Goal: Task Accomplishment & Management: Manage account settings

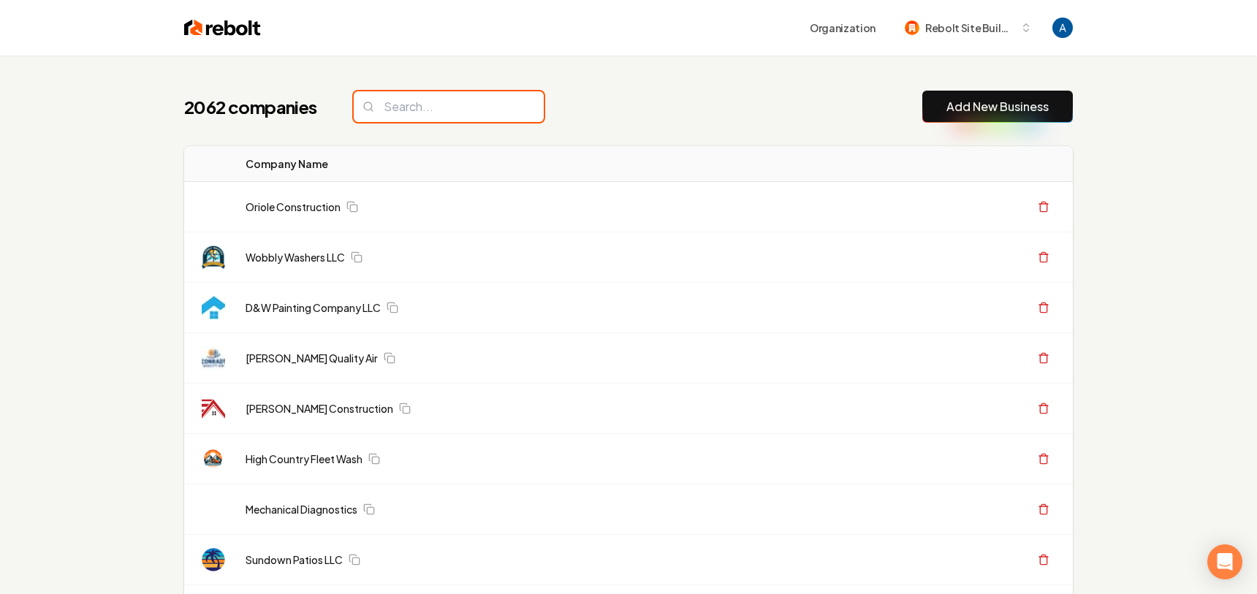
click at [435, 107] on input "search" at bounding box center [449, 106] width 190 height 31
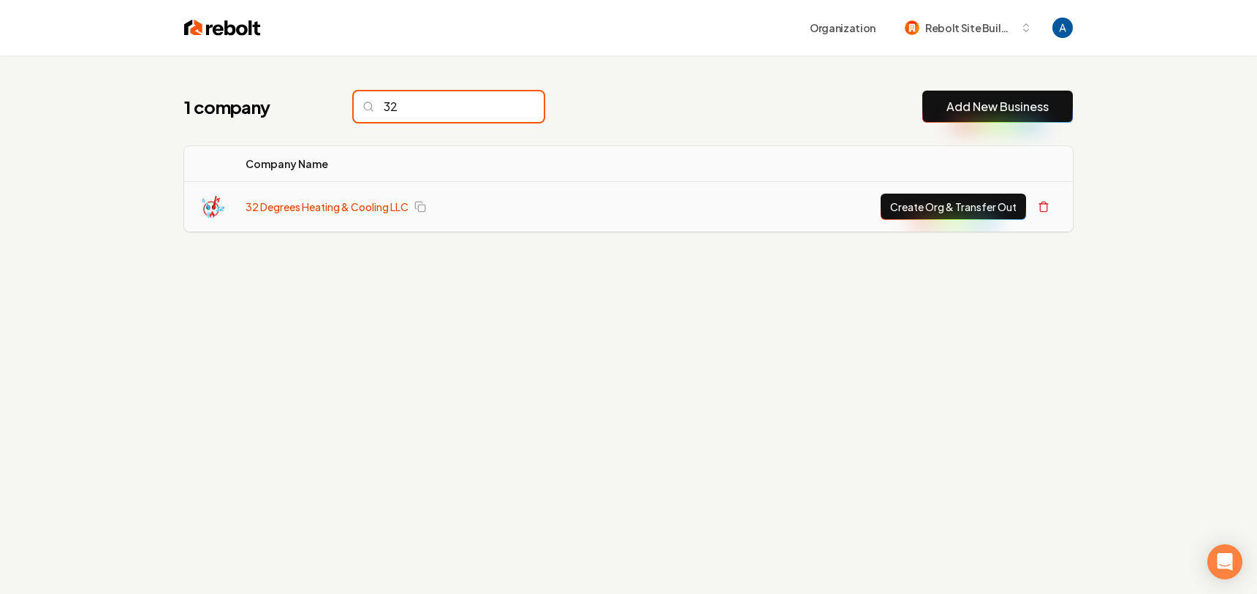
type input "32"
click at [335, 205] on link "32 Degrees Heating & Cooling LLC" at bounding box center [327, 206] width 163 height 15
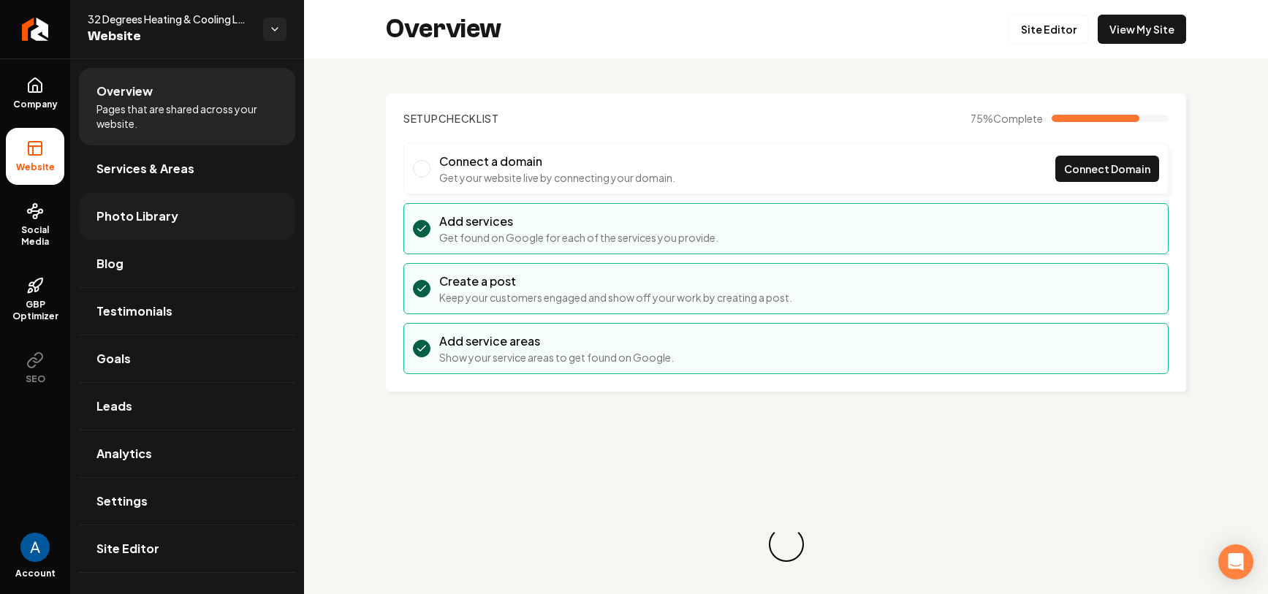
click at [146, 208] on span "Photo Library" at bounding box center [137, 217] width 82 height 18
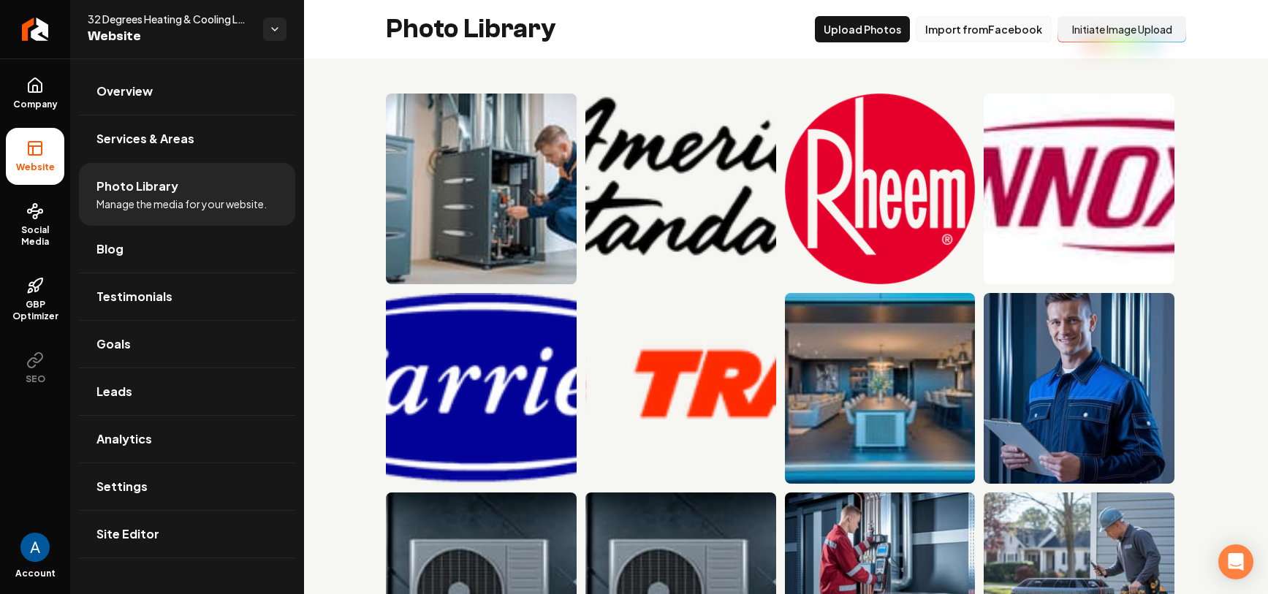
click at [1007, 37] on button "Import from Facebook" at bounding box center [984, 29] width 136 height 26
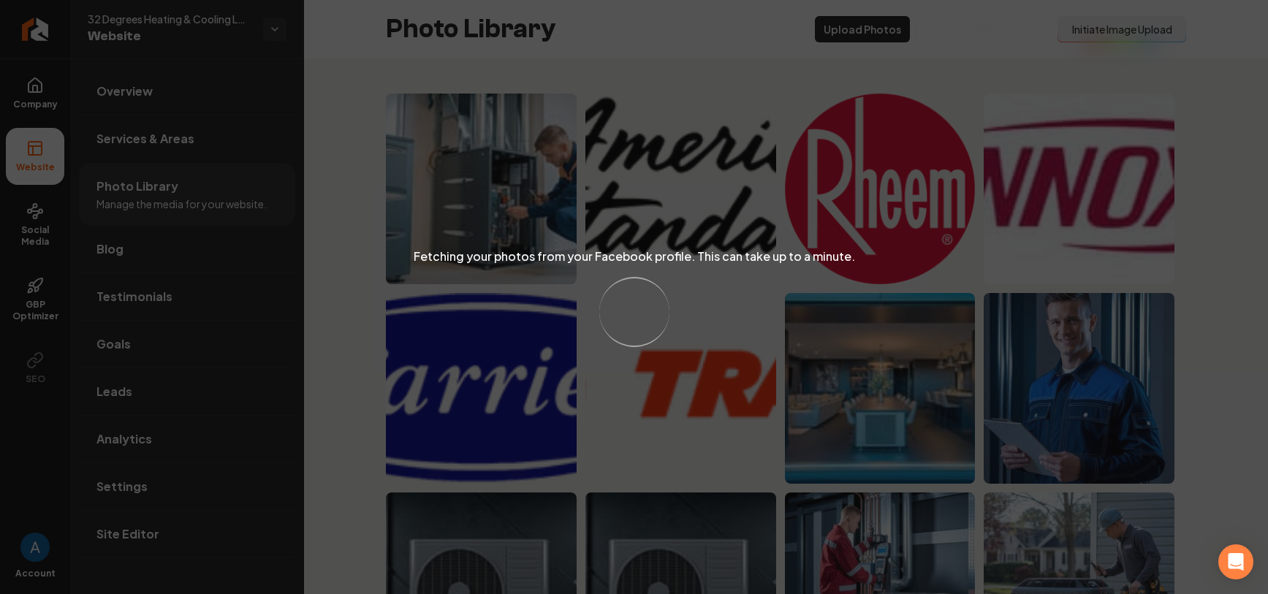
click at [748, 55] on div "Fetching your photos from your Facebook profile. This can take up to a minute. …" at bounding box center [634, 297] width 1268 height 594
click at [706, 42] on div "Fetching your photos from your Facebook profile. This can take up to a minute. …" at bounding box center [634, 297] width 1268 height 594
click at [693, 78] on div "Fetching your photos from your Facebook profile. This can take up to a minute. …" at bounding box center [634, 297] width 1268 height 594
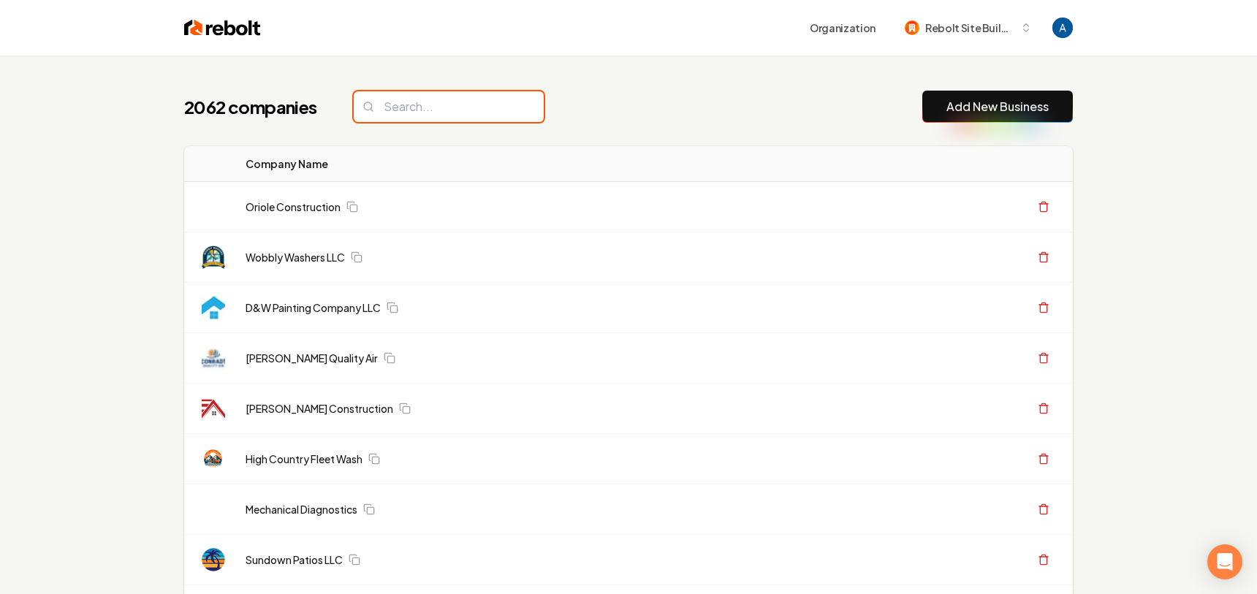
click at [430, 115] on input "search" at bounding box center [449, 106] width 190 height 31
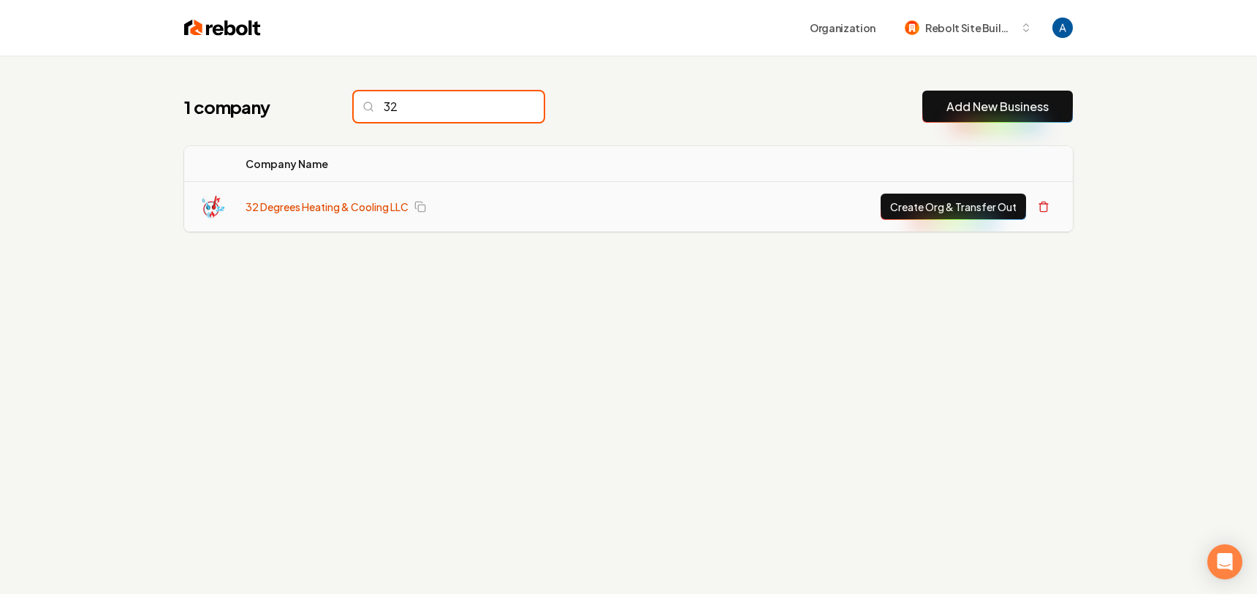
type input "32"
click at [354, 199] on link "32 Degrees Heating & Cooling LLC" at bounding box center [327, 206] width 163 height 15
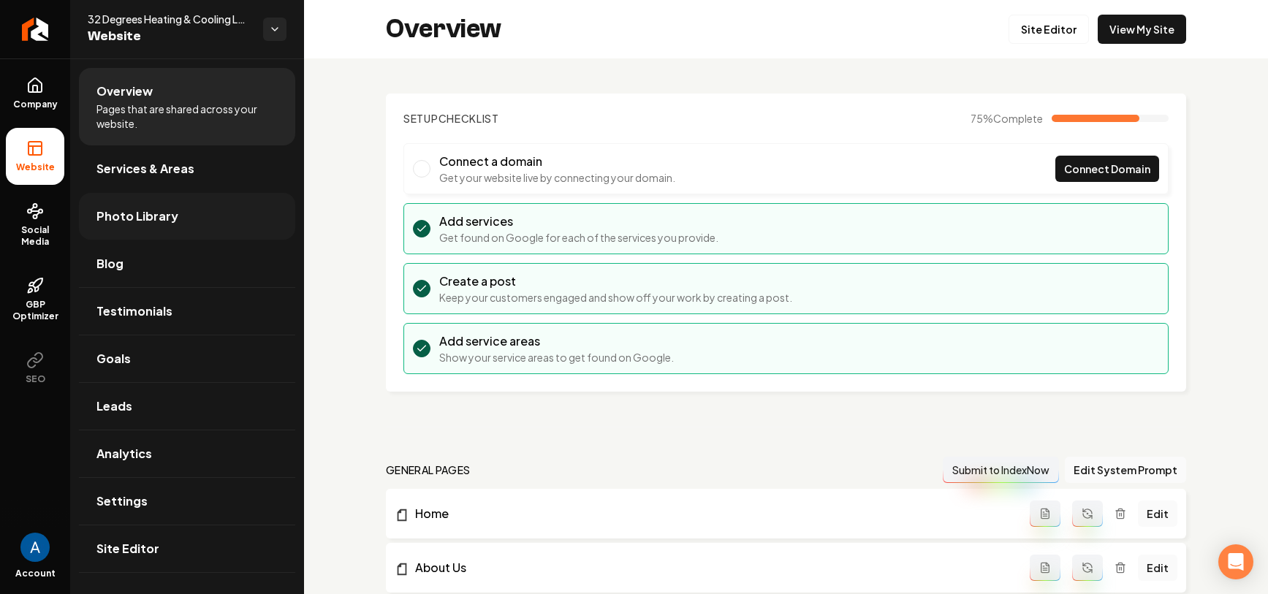
click at [110, 218] on span "Photo Library" at bounding box center [137, 217] width 82 height 18
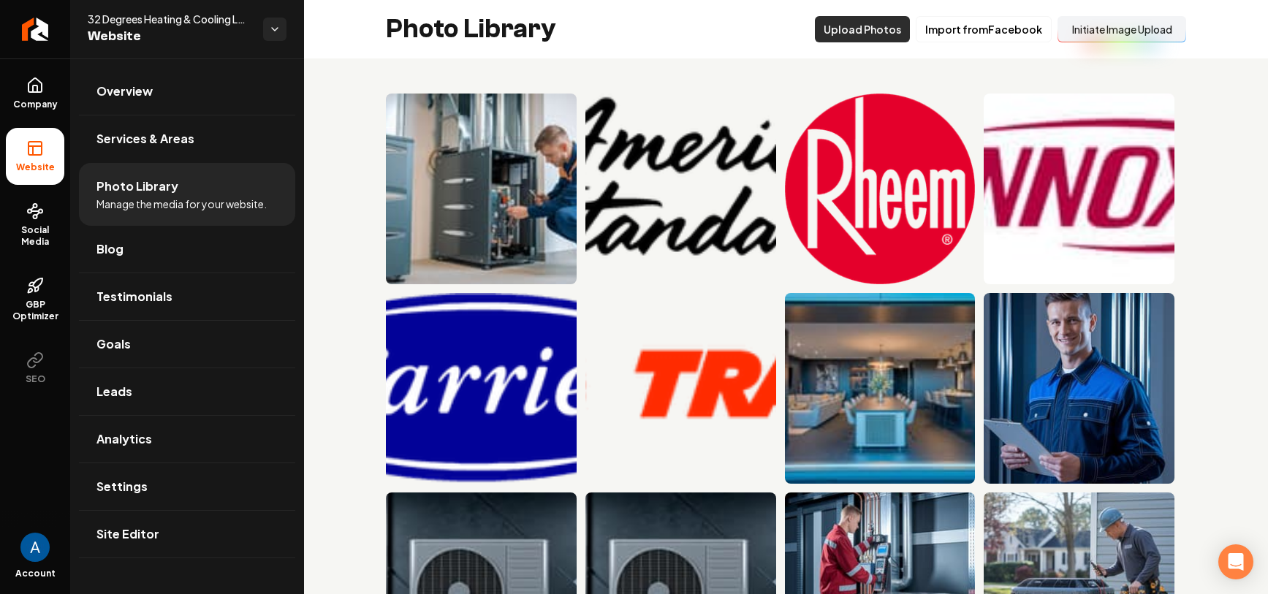
click at [882, 32] on button "Upload Photos" at bounding box center [862, 29] width 95 height 26
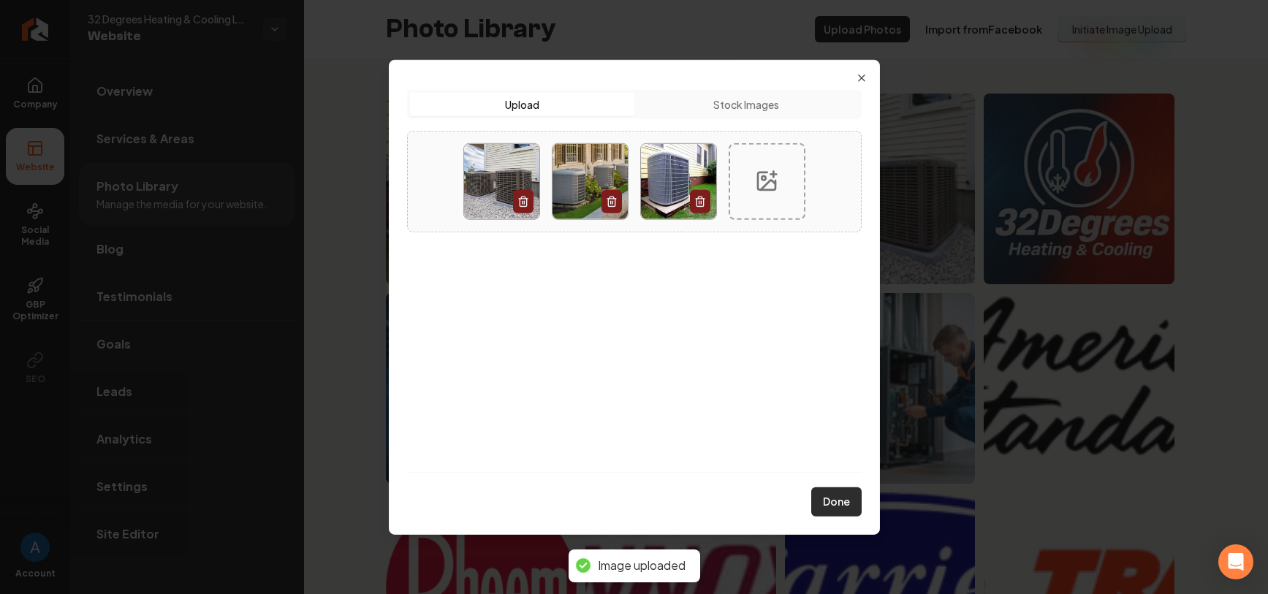
click at [838, 502] on button "Done" at bounding box center [836, 501] width 50 height 29
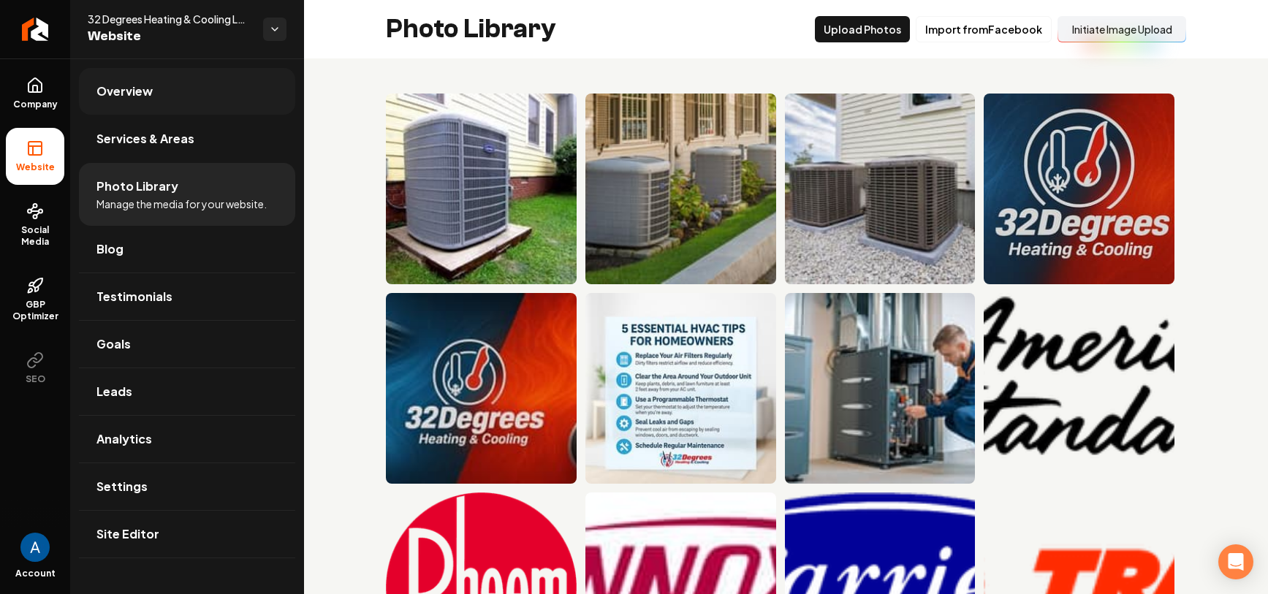
click at [120, 104] on link "Overview" at bounding box center [187, 91] width 216 height 47
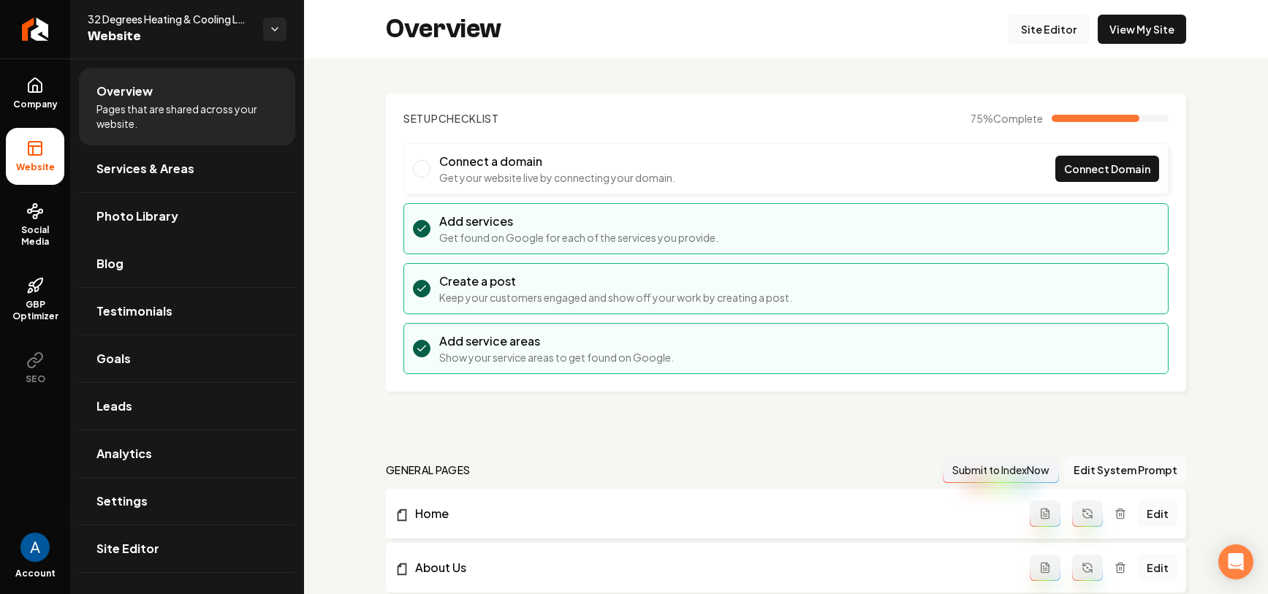
click at [1029, 34] on link "Site Editor" at bounding box center [1048, 29] width 80 height 29
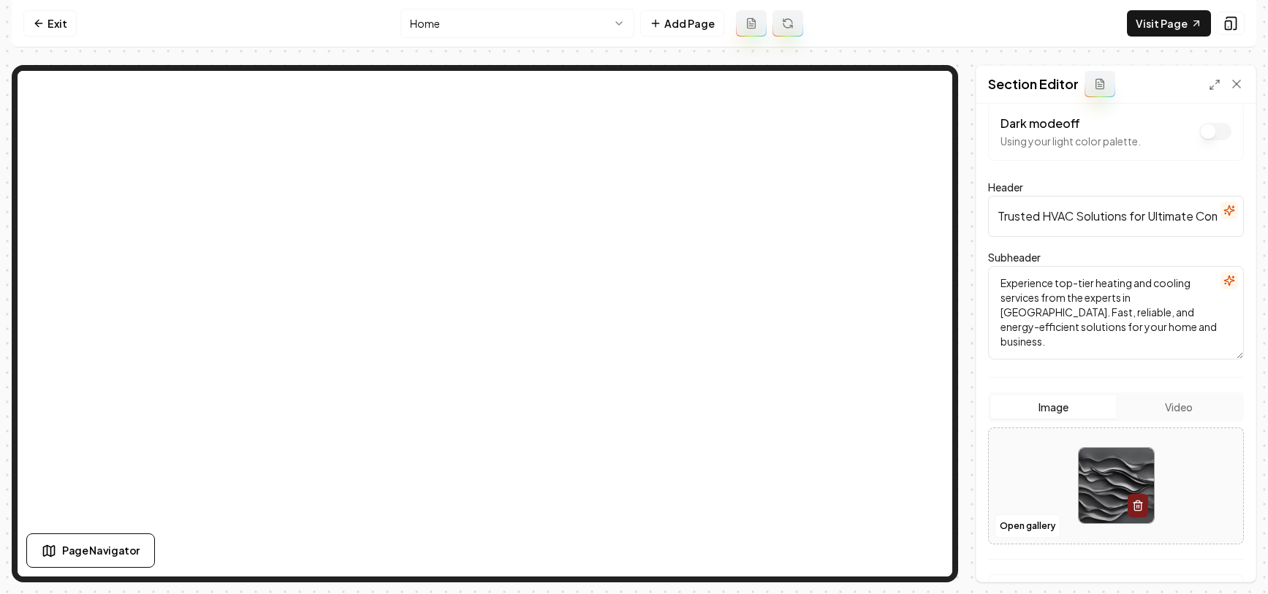
scroll to position [107, 0]
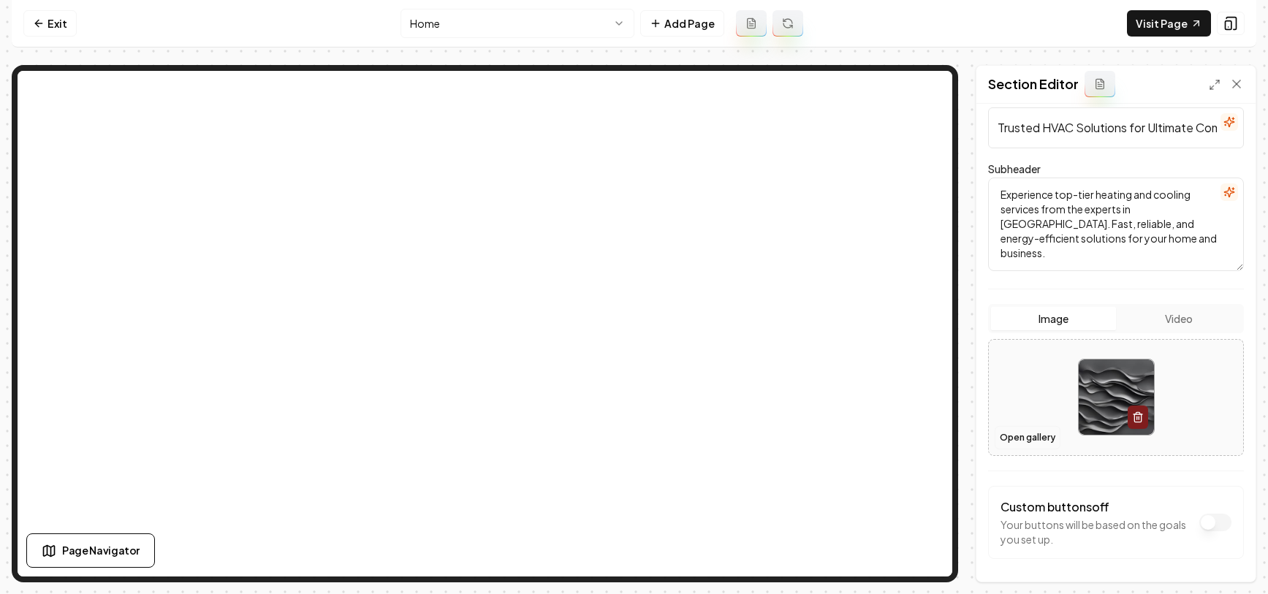
click at [1028, 435] on button "Open gallery" at bounding box center [1027, 437] width 66 height 23
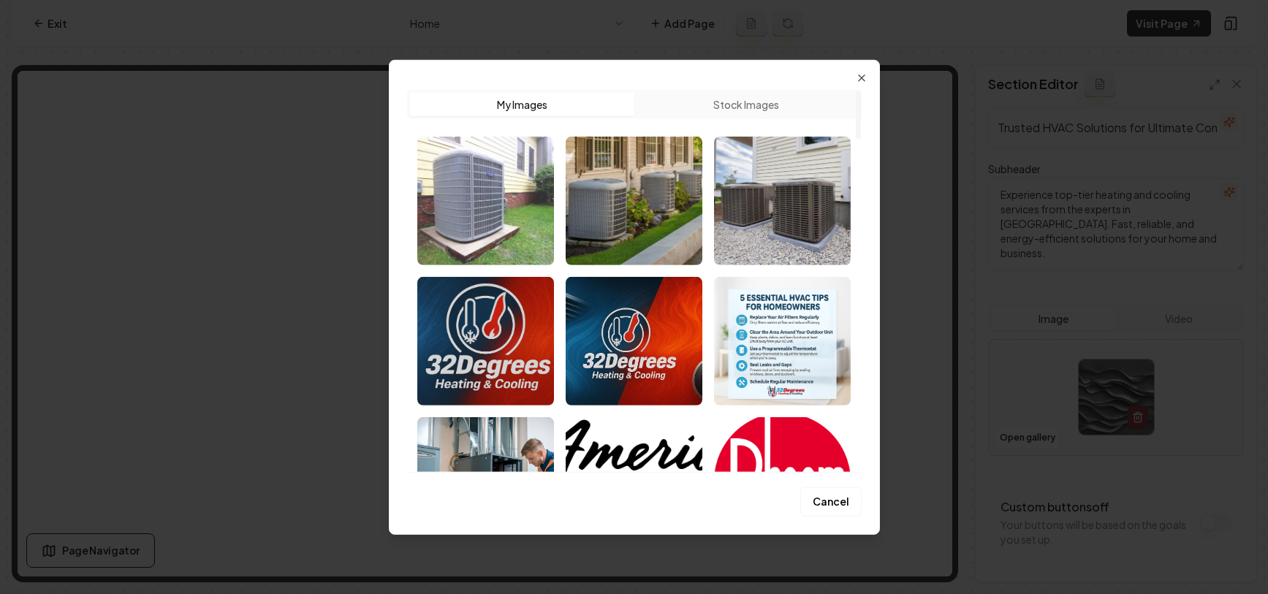
click at [498, 218] on img "Select image image_68a4fd6c5c7cd75eb8c5d878.jpg" at bounding box center [485, 200] width 137 height 129
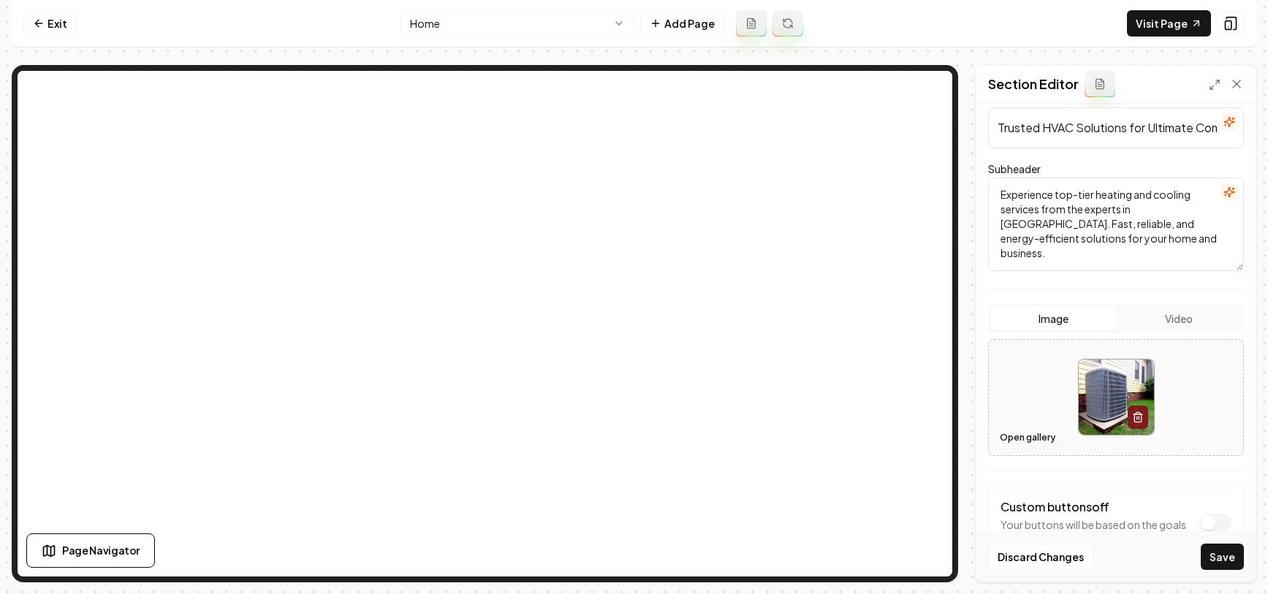
click at [1021, 441] on button "Open gallery" at bounding box center [1027, 437] width 66 height 23
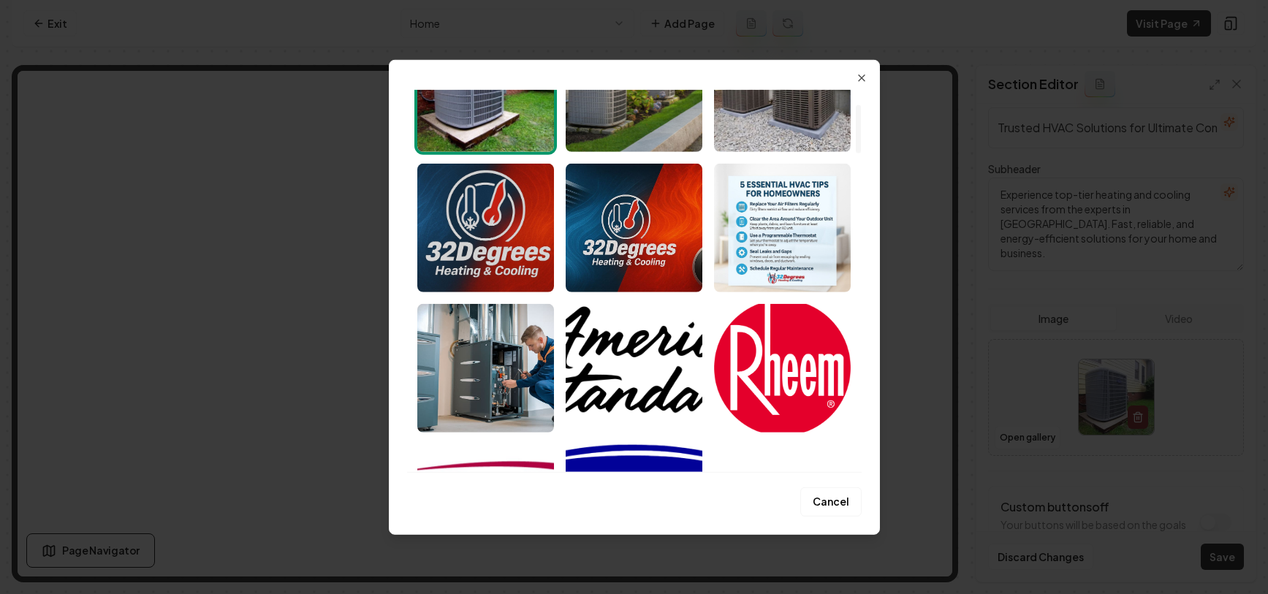
scroll to position [0, 0]
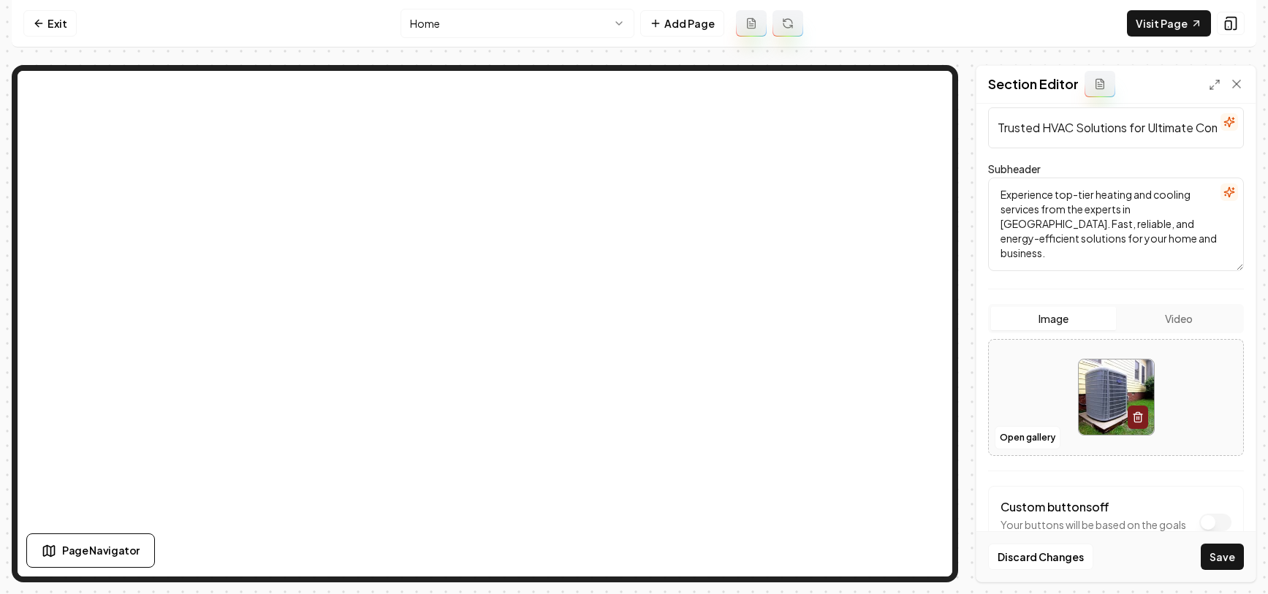
click at [1232, 559] on button "Save" at bounding box center [1222, 557] width 43 height 26
click at [1018, 439] on button "Open gallery" at bounding box center [1027, 437] width 66 height 23
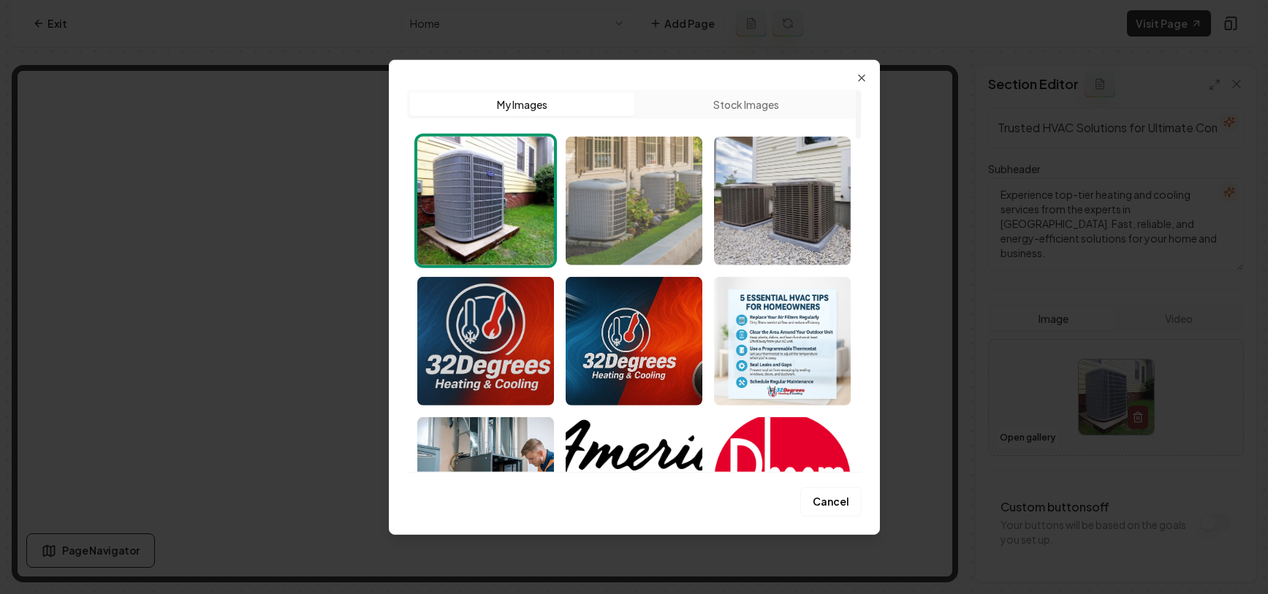
click at [600, 227] on img "Select image image_68a4fd695c7cd75eb8c5c31f.jpeg" at bounding box center [634, 200] width 137 height 129
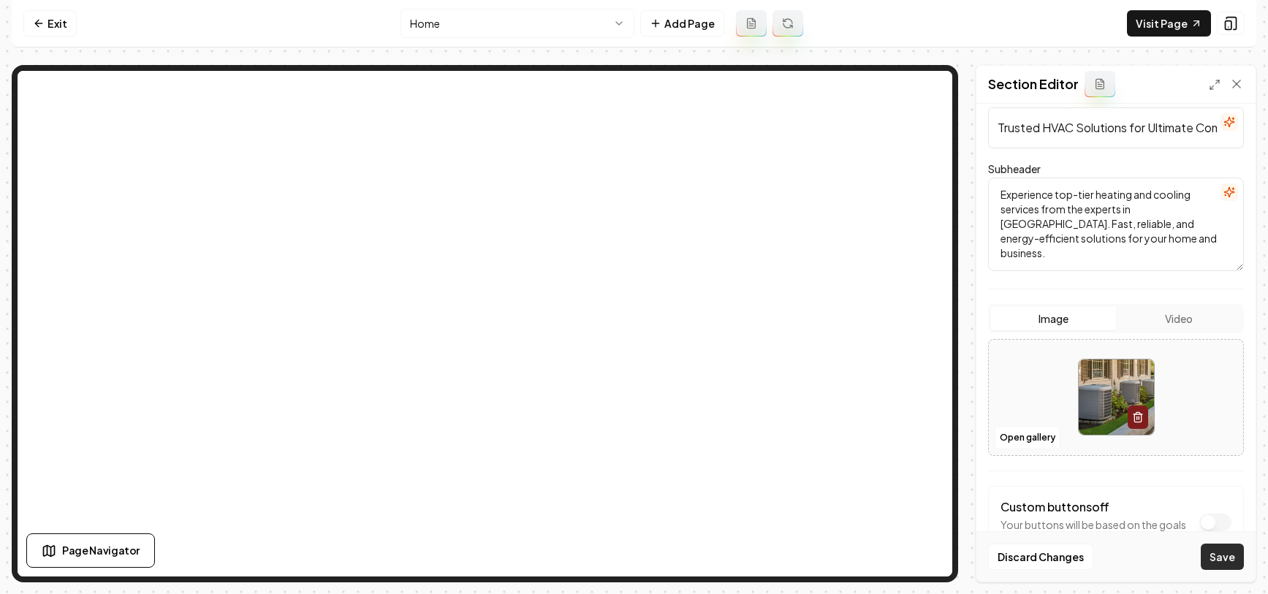
click at [1234, 558] on button "Save" at bounding box center [1222, 557] width 43 height 26
click at [1040, 440] on button "Open gallery" at bounding box center [1027, 437] width 66 height 23
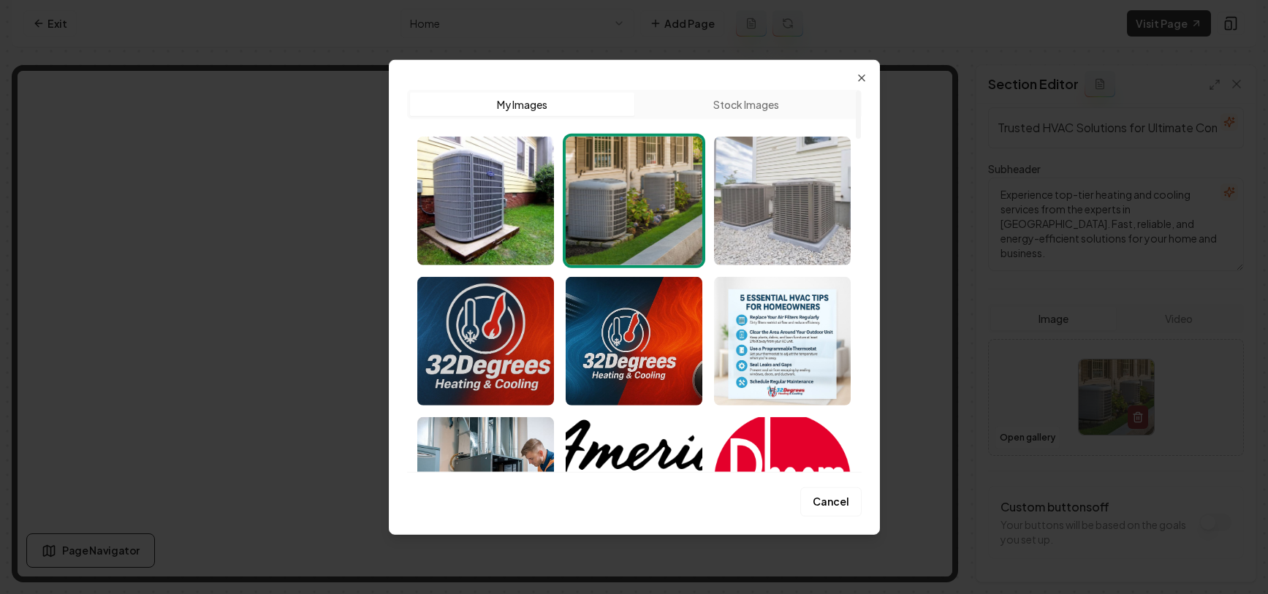
click at [804, 234] on img "Select image image_68a4fd655c7cd75eb8c5b15c.webp" at bounding box center [782, 200] width 137 height 129
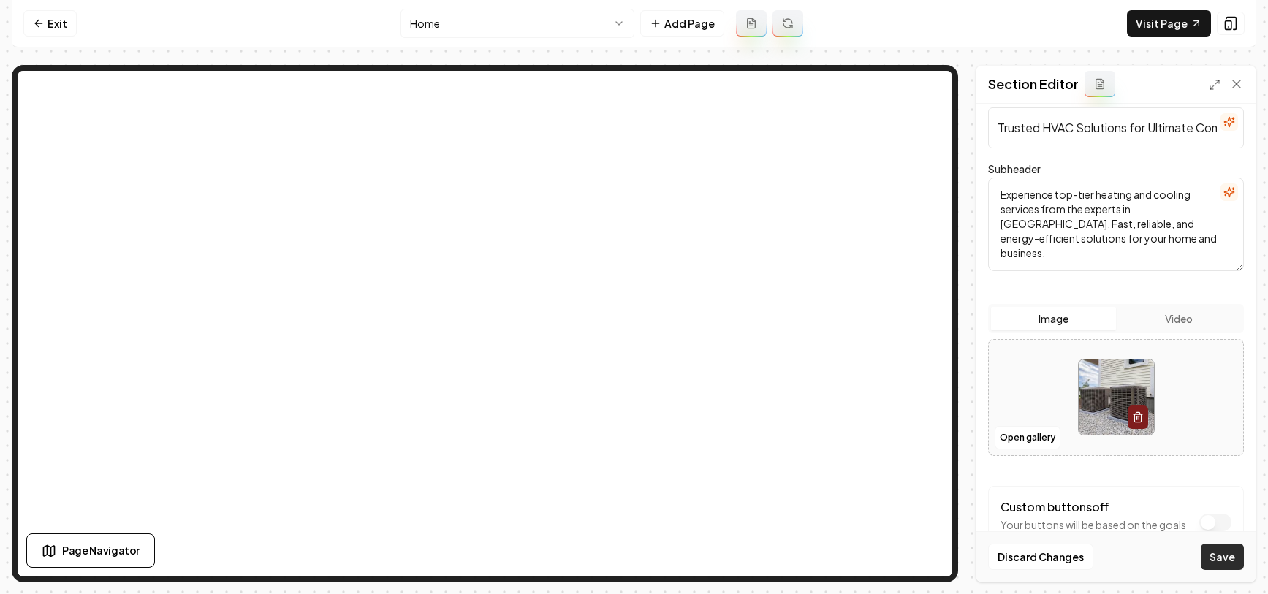
click at [1230, 565] on button "Save" at bounding box center [1222, 557] width 43 height 26
click at [56, 18] on link "Exit" at bounding box center [49, 23] width 53 height 26
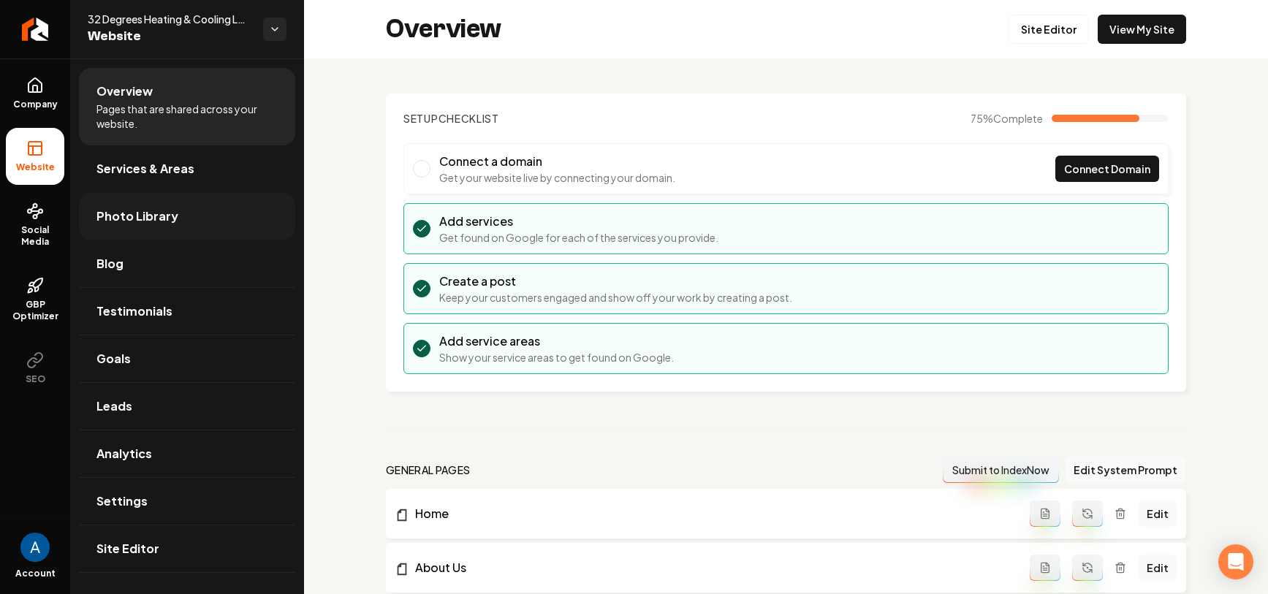
click at [130, 220] on span "Photo Library" at bounding box center [137, 217] width 82 height 18
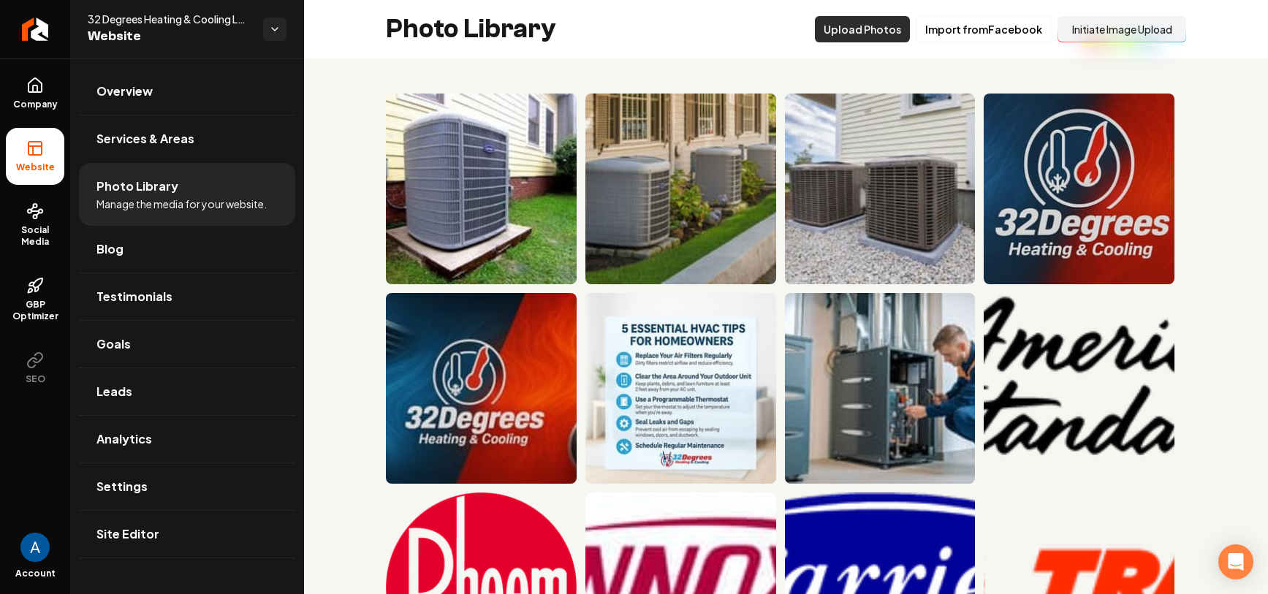
click at [836, 34] on button "Upload Photos" at bounding box center [862, 29] width 95 height 26
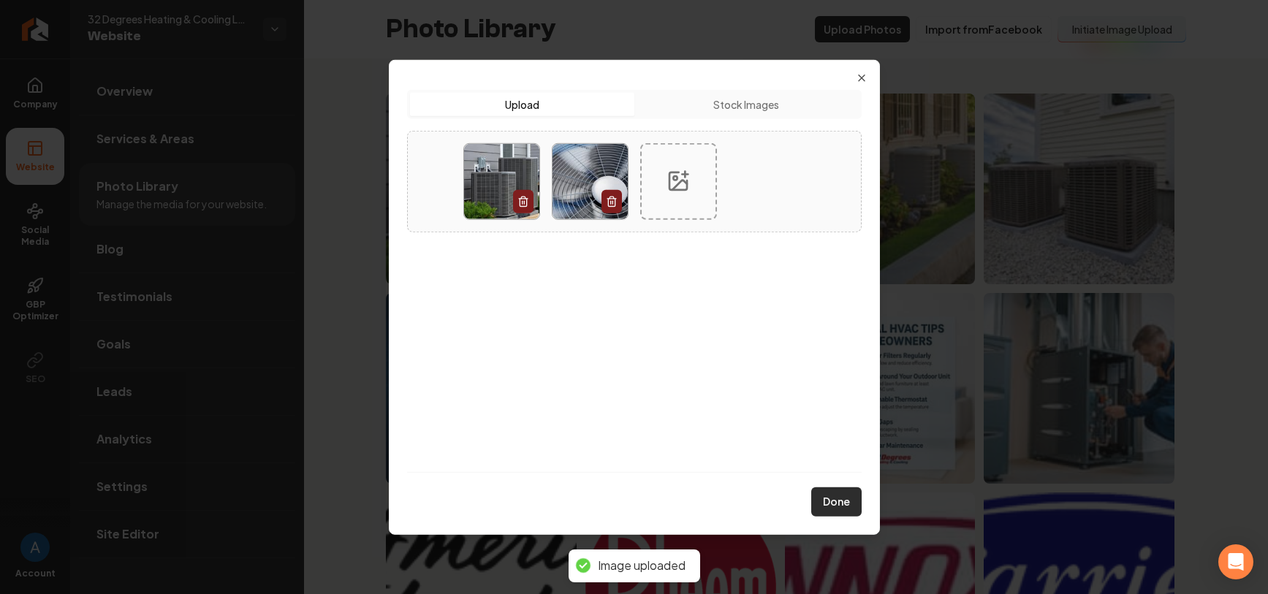
click at [834, 506] on button "Done" at bounding box center [836, 501] width 50 height 29
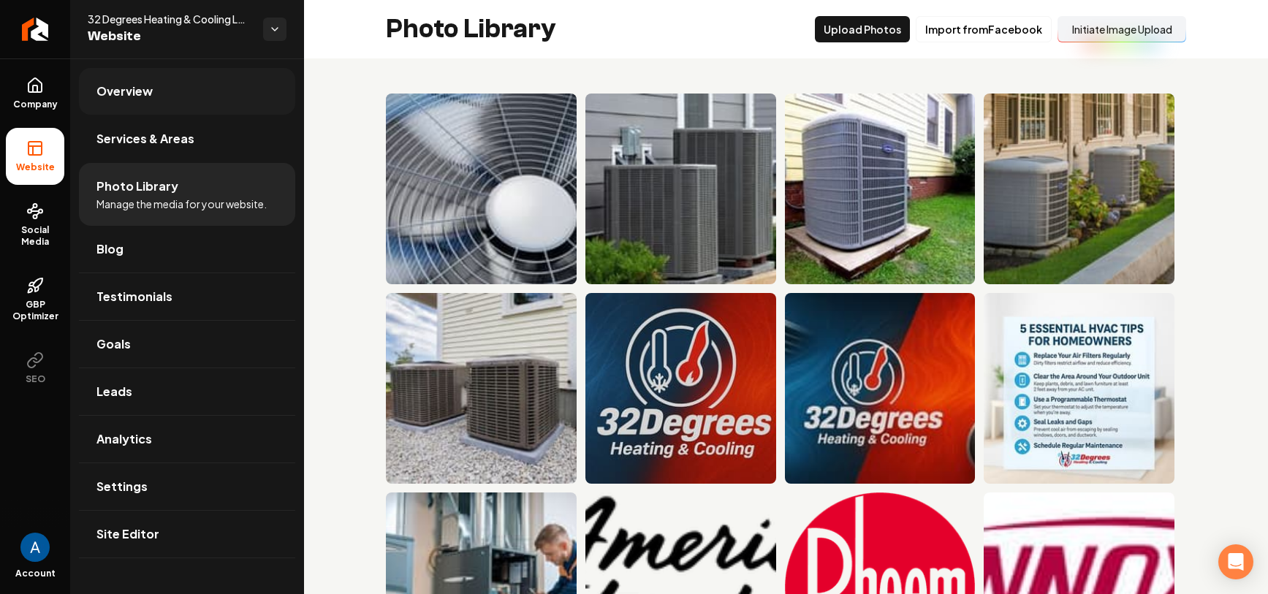
click at [121, 87] on span "Overview" at bounding box center [124, 92] width 56 height 18
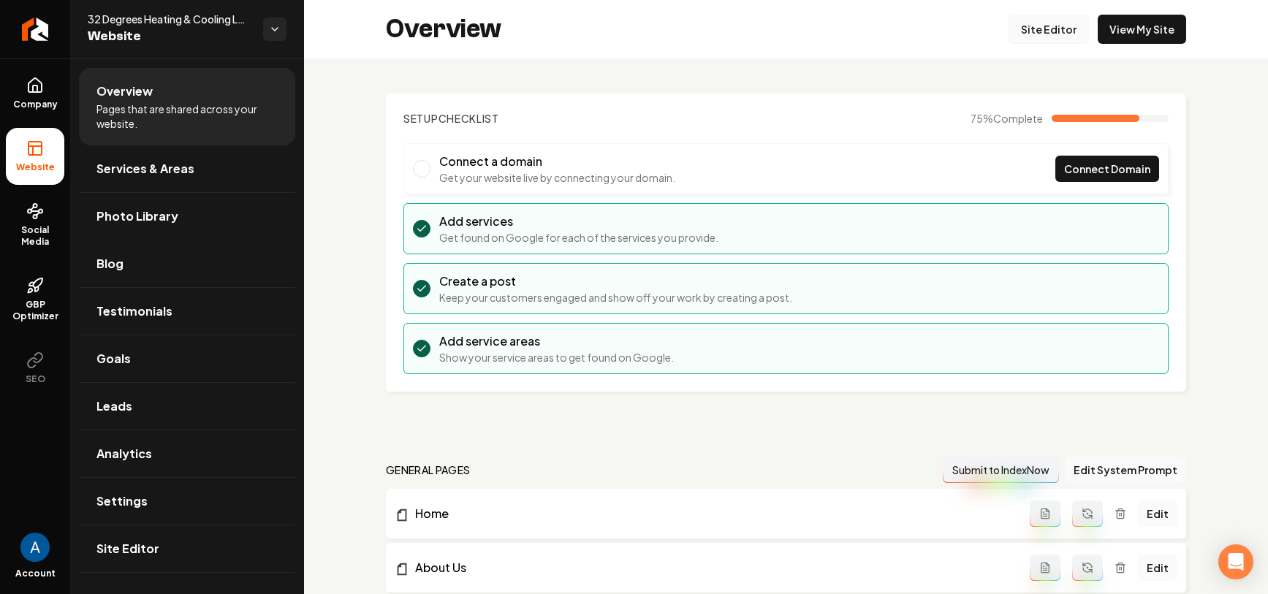
click at [1038, 34] on link "Site Editor" at bounding box center [1048, 29] width 80 height 29
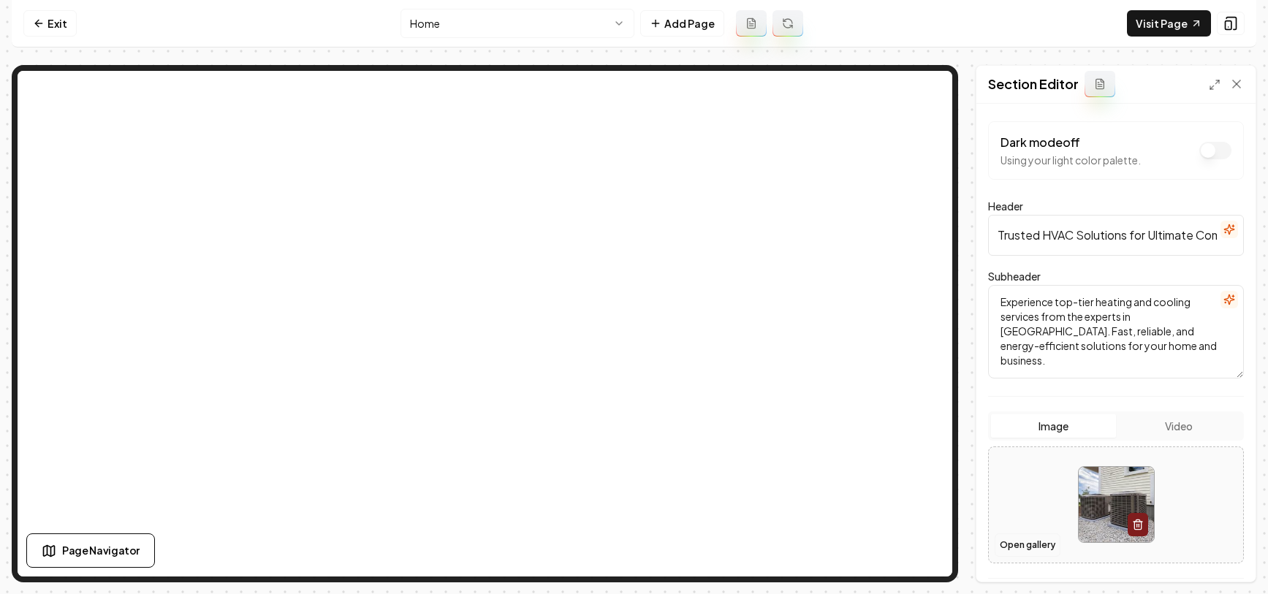
click at [1034, 550] on button "Open gallery" at bounding box center [1027, 544] width 66 height 23
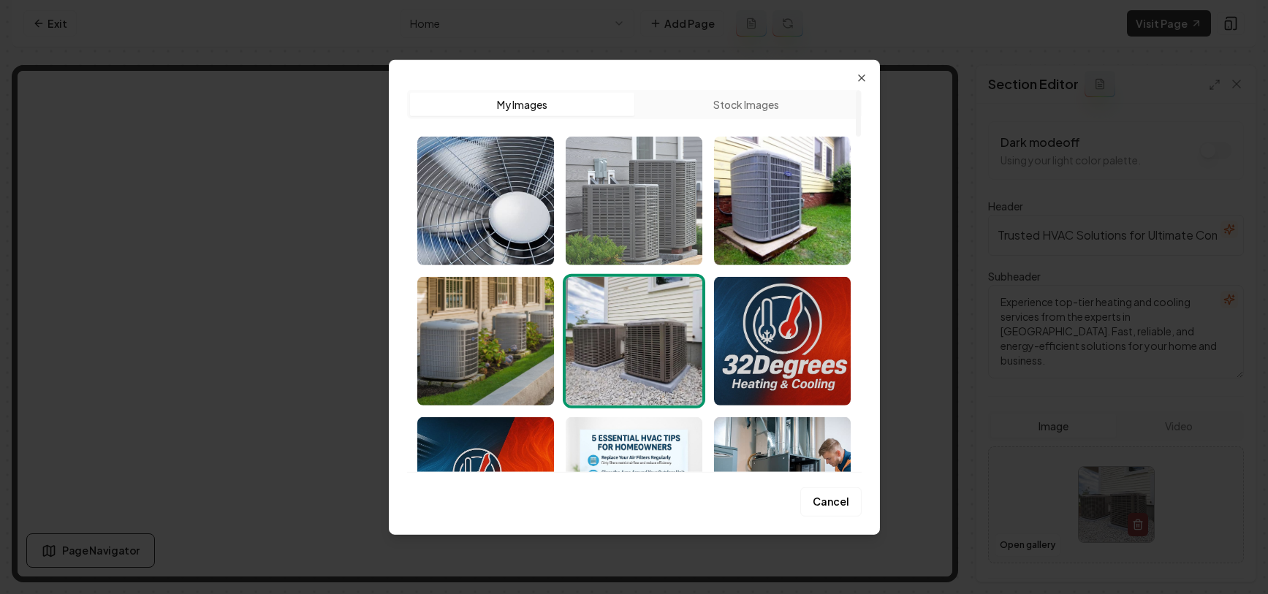
click at [617, 203] on img "Select image image_68a4fe1b5c7cd75eb8c8ead3.jpeg" at bounding box center [634, 200] width 137 height 129
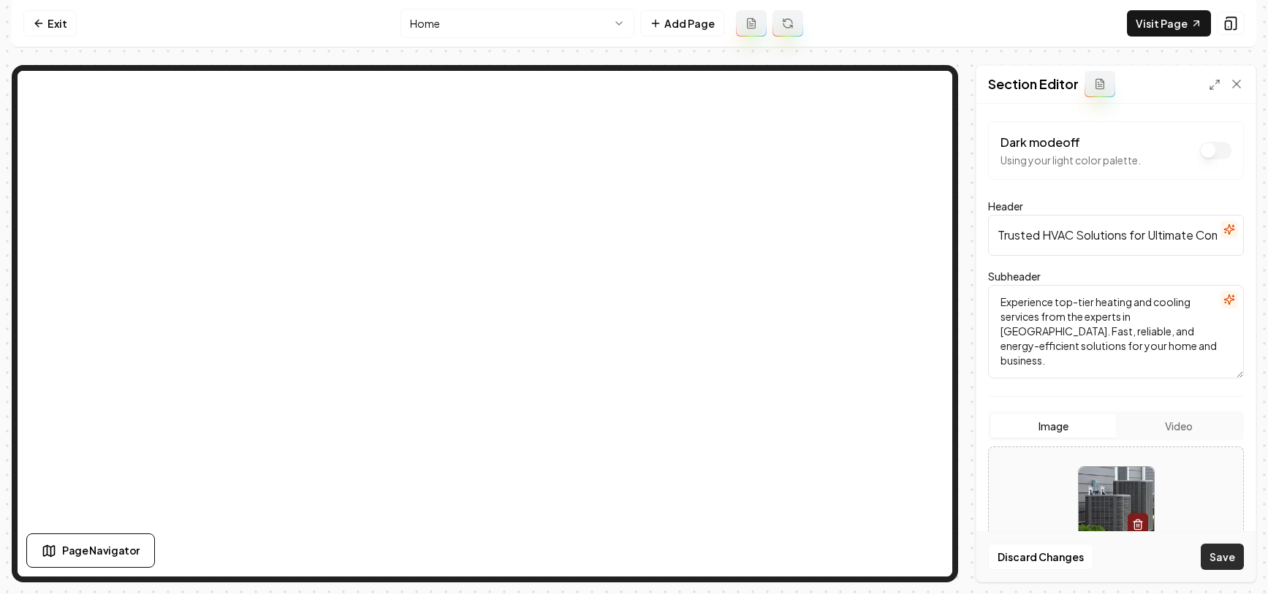
click at [1225, 560] on button "Save" at bounding box center [1222, 557] width 43 height 26
click at [1038, 544] on button "Open gallery" at bounding box center [1027, 544] width 66 height 23
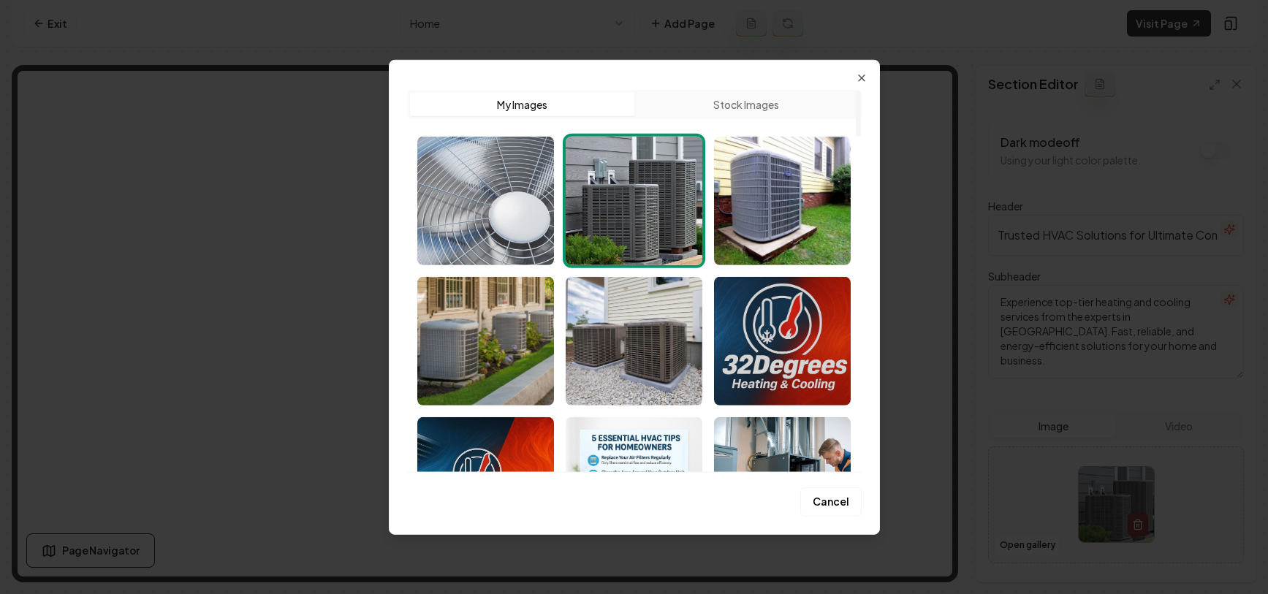
click at [486, 215] on img "Select image image_68a4fe1f5c7cd75eb8c8f2e5.jpg" at bounding box center [485, 200] width 137 height 129
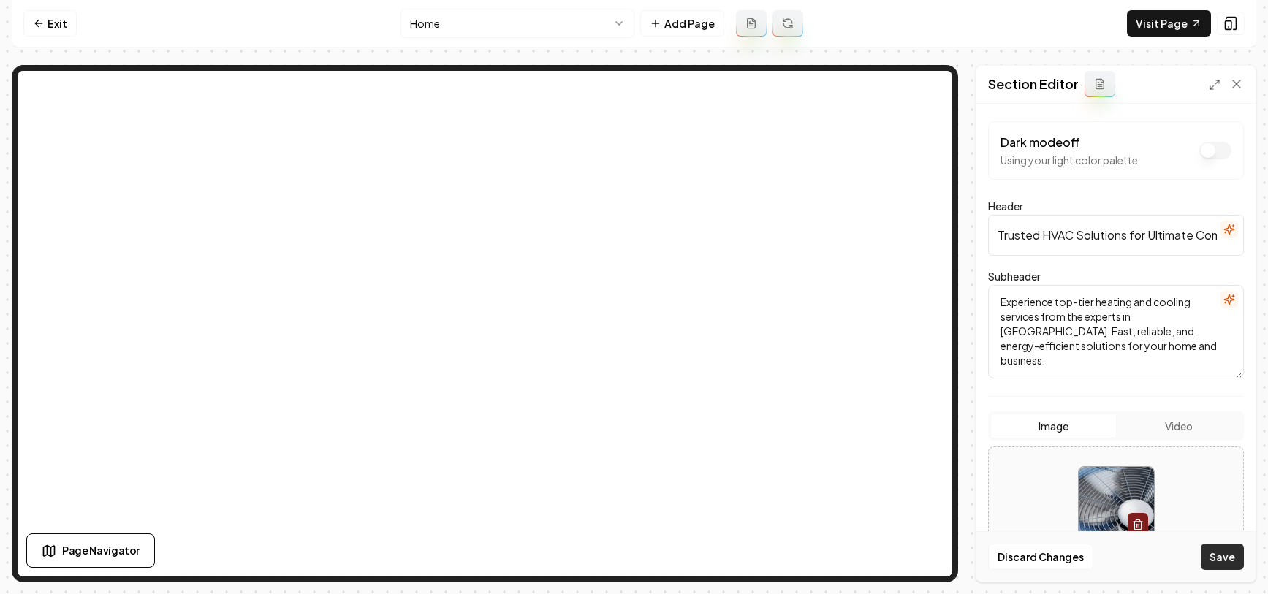
click at [1215, 548] on button "Save" at bounding box center [1222, 557] width 43 height 26
click at [1016, 546] on button "Open gallery" at bounding box center [1027, 544] width 66 height 23
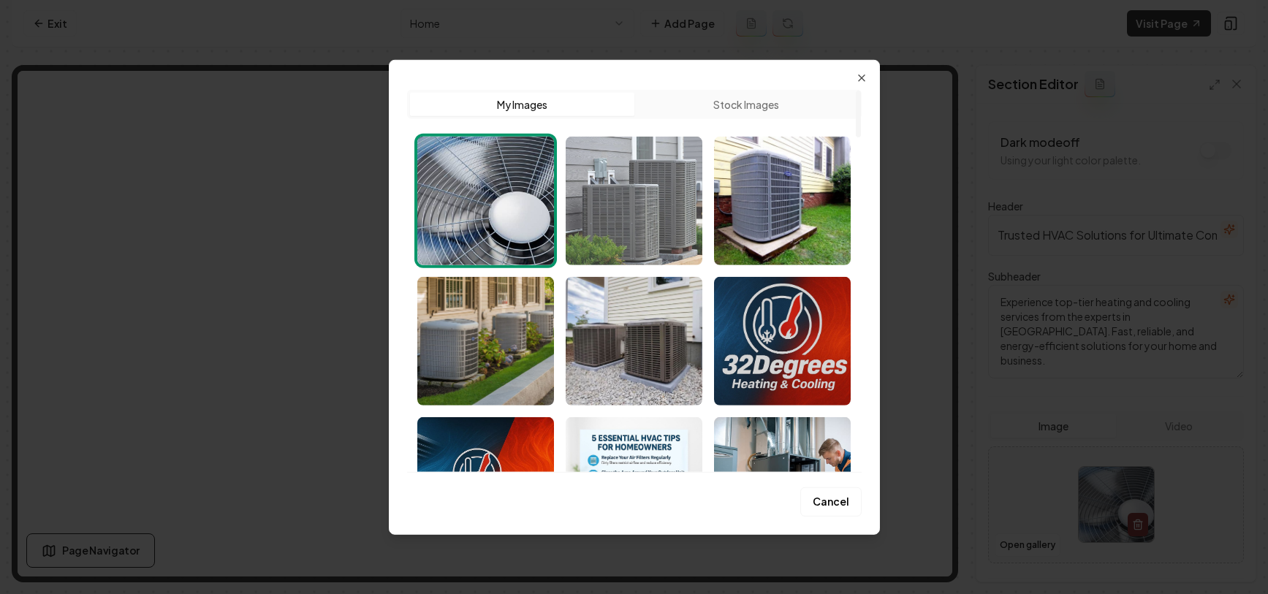
click at [633, 210] on img "Select image image_68a4fe1b5c7cd75eb8c8ead3.jpeg" at bounding box center [634, 200] width 137 height 129
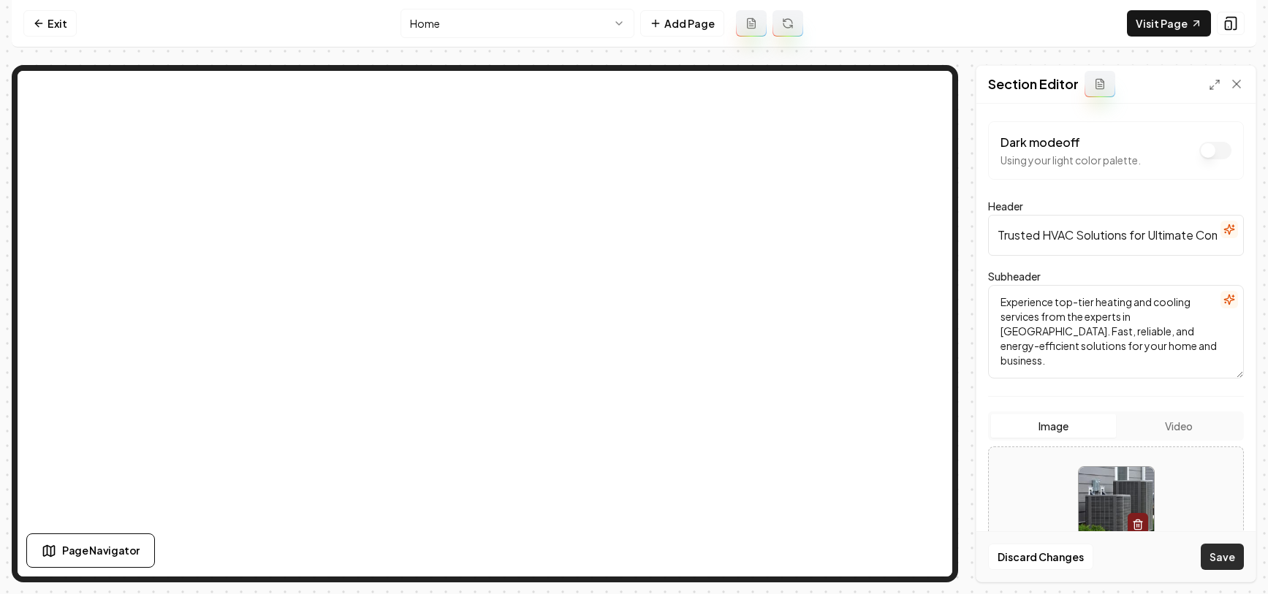
click at [1217, 558] on button "Save" at bounding box center [1222, 557] width 43 height 26
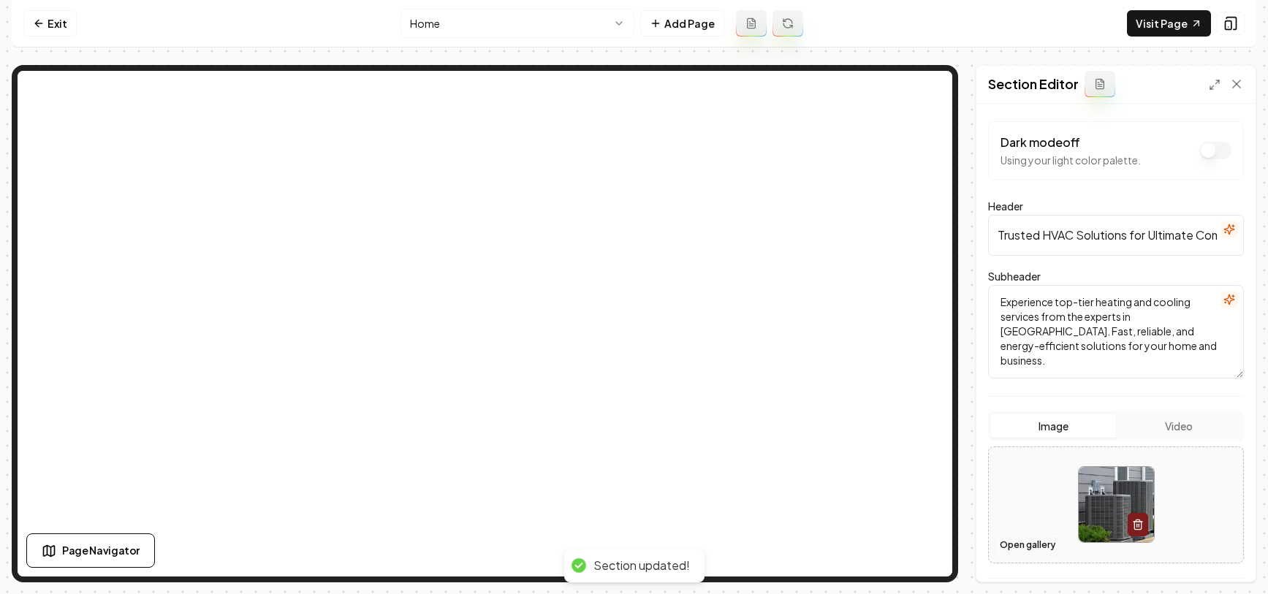
click at [1018, 541] on button "Open gallery" at bounding box center [1027, 544] width 66 height 23
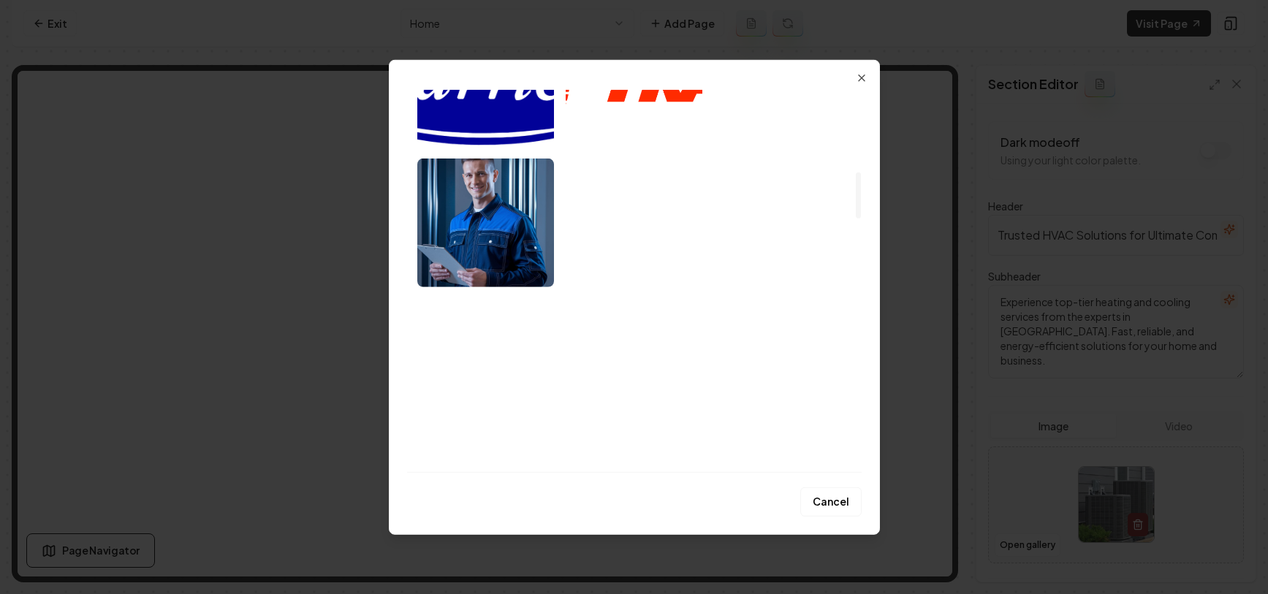
scroll to position [936, 0]
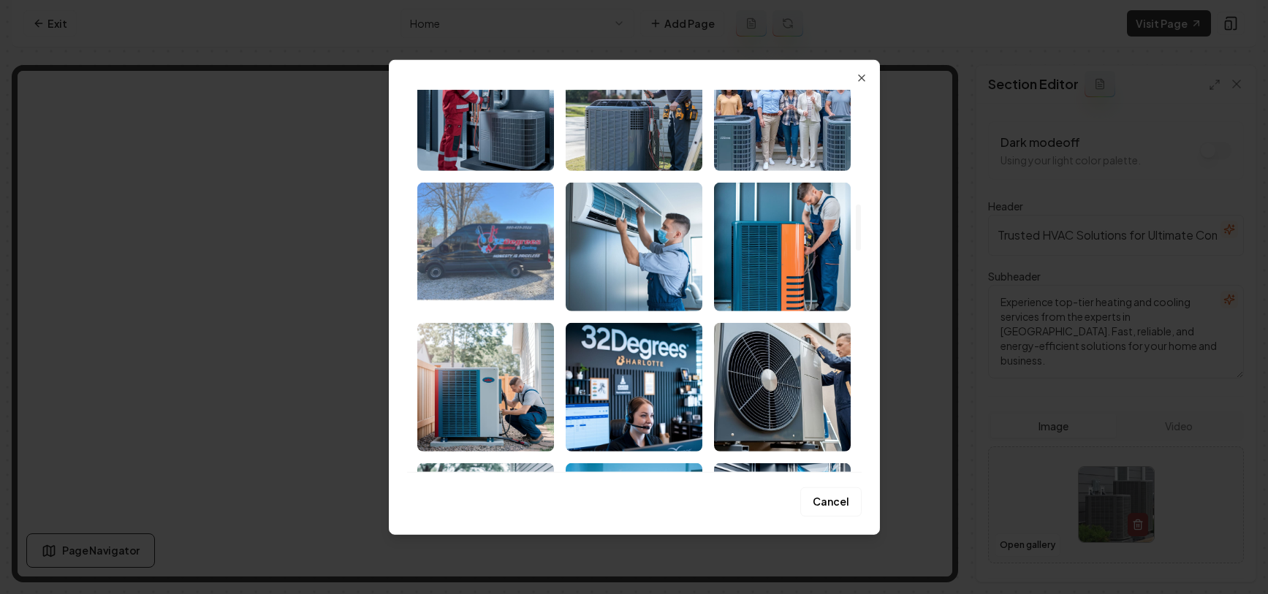
click at [482, 267] on img "Select image image_68a4f6435c7cd75eb8a028b2.png" at bounding box center [485, 246] width 137 height 129
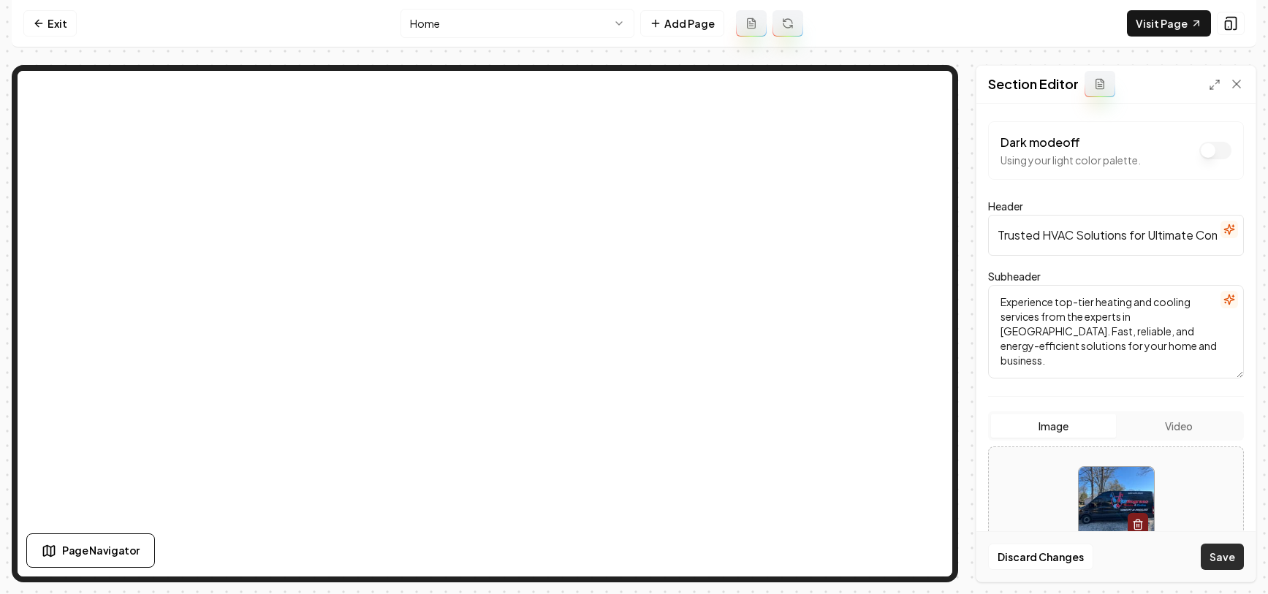
click at [1220, 555] on button "Save" at bounding box center [1222, 557] width 43 height 26
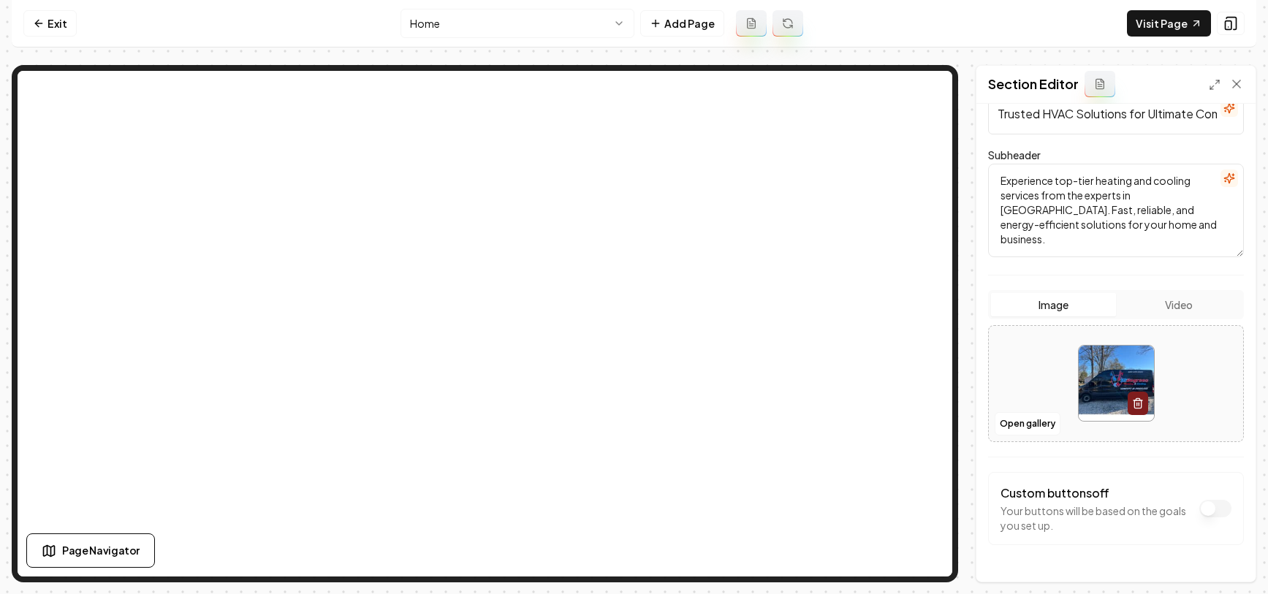
scroll to position [129, 0]
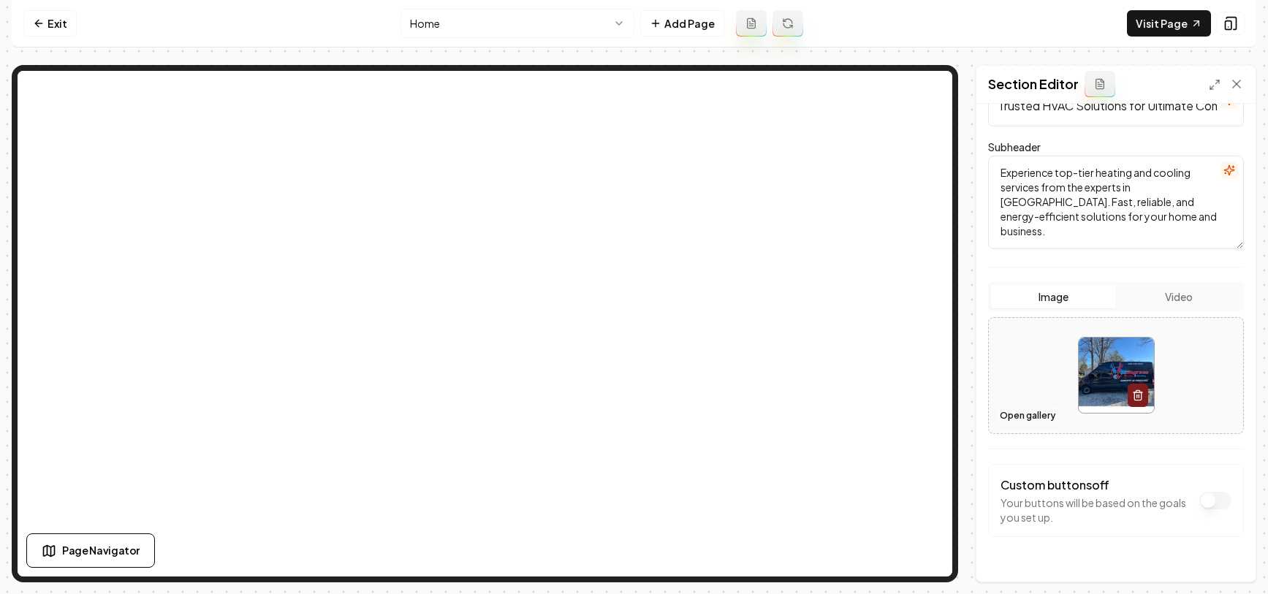
click at [1026, 412] on button "Open gallery" at bounding box center [1027, 415] width 66 height 23
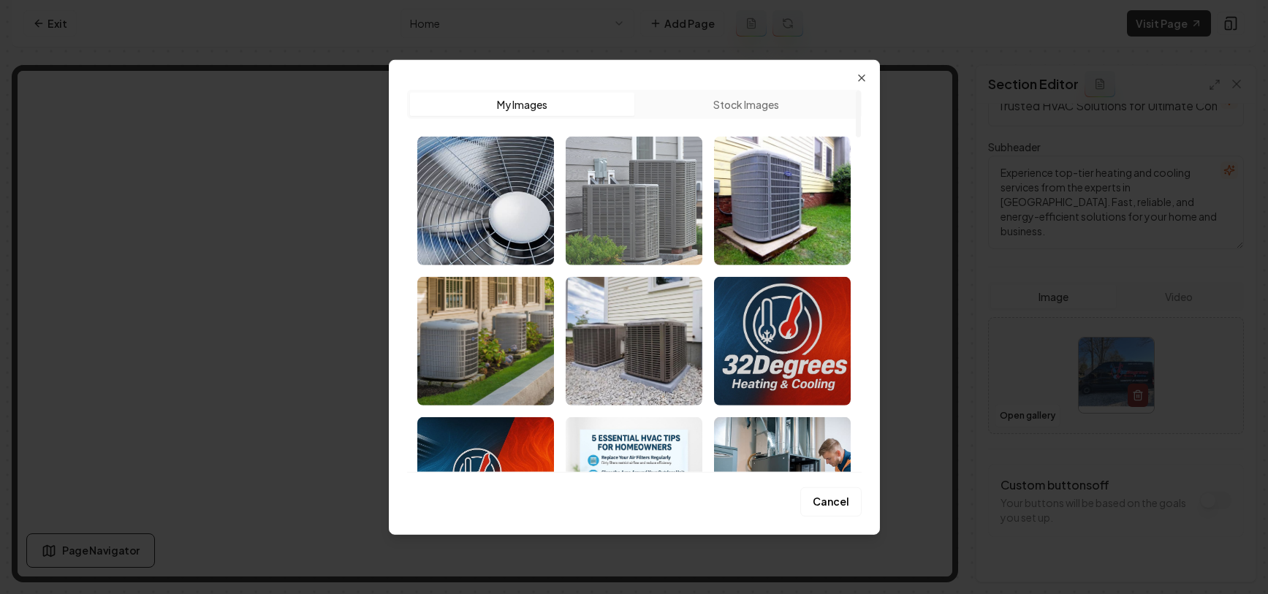
click at [608, 222] on img "Select image image_68a4fe1b5c7cd75eb8c8ead3.jpeg" at bounding box center [634, 200] width 137 height 129
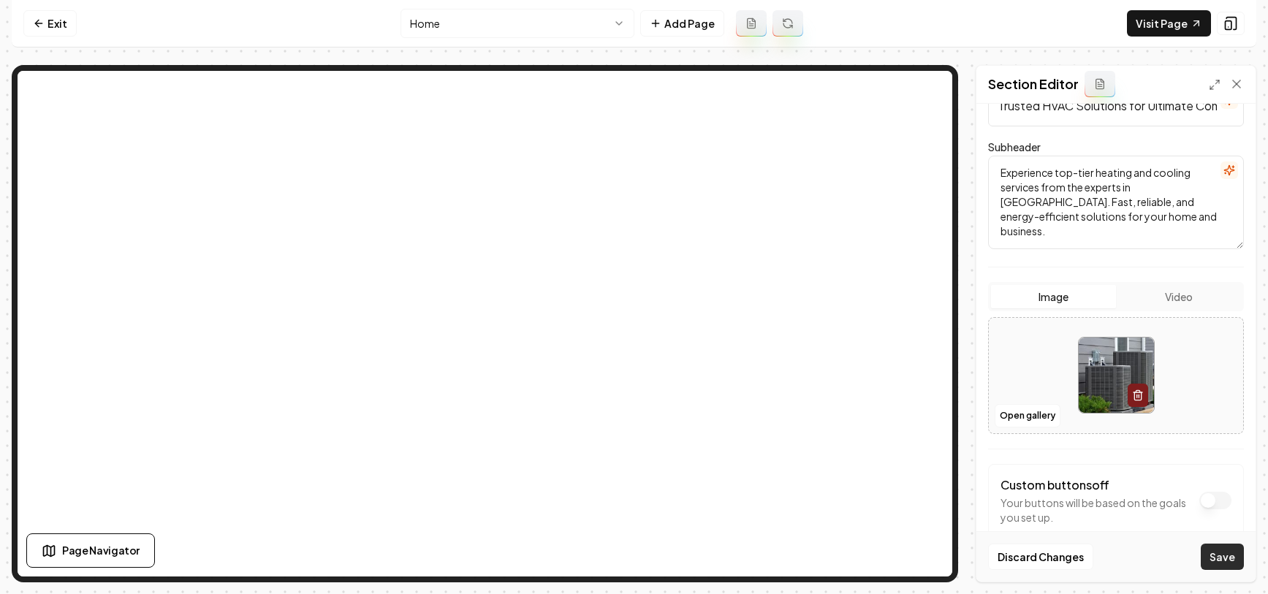
click at [1218, 555] on button "Save" at bounding box center [1222, 557] width 43 height 26
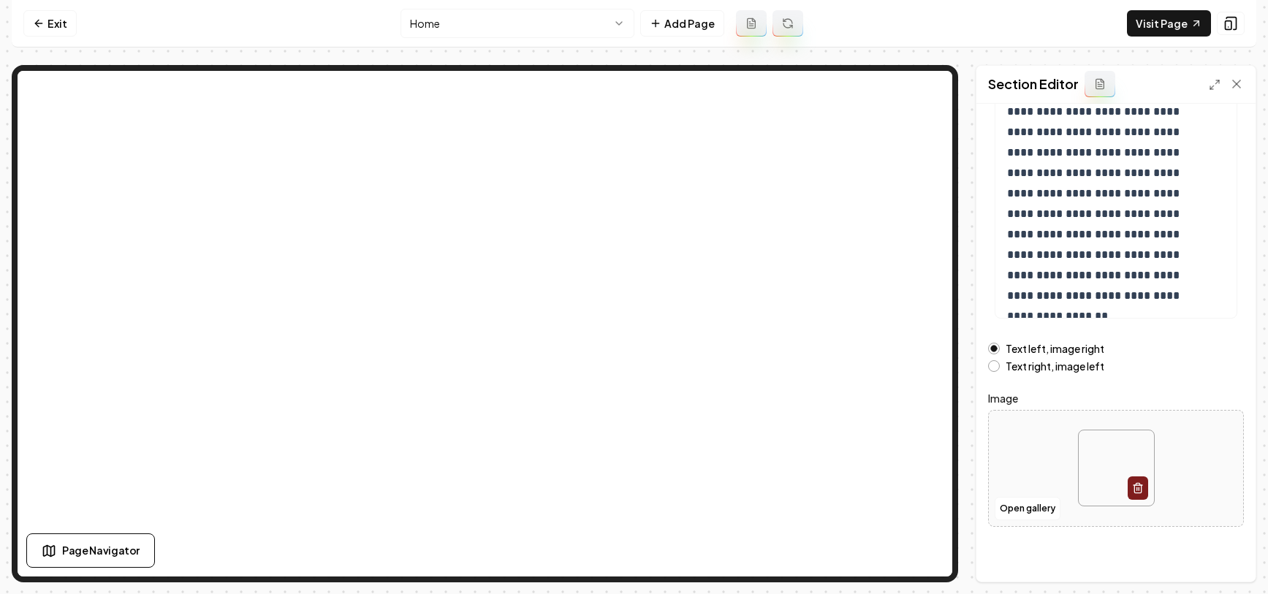
scroll to position [195, 0]
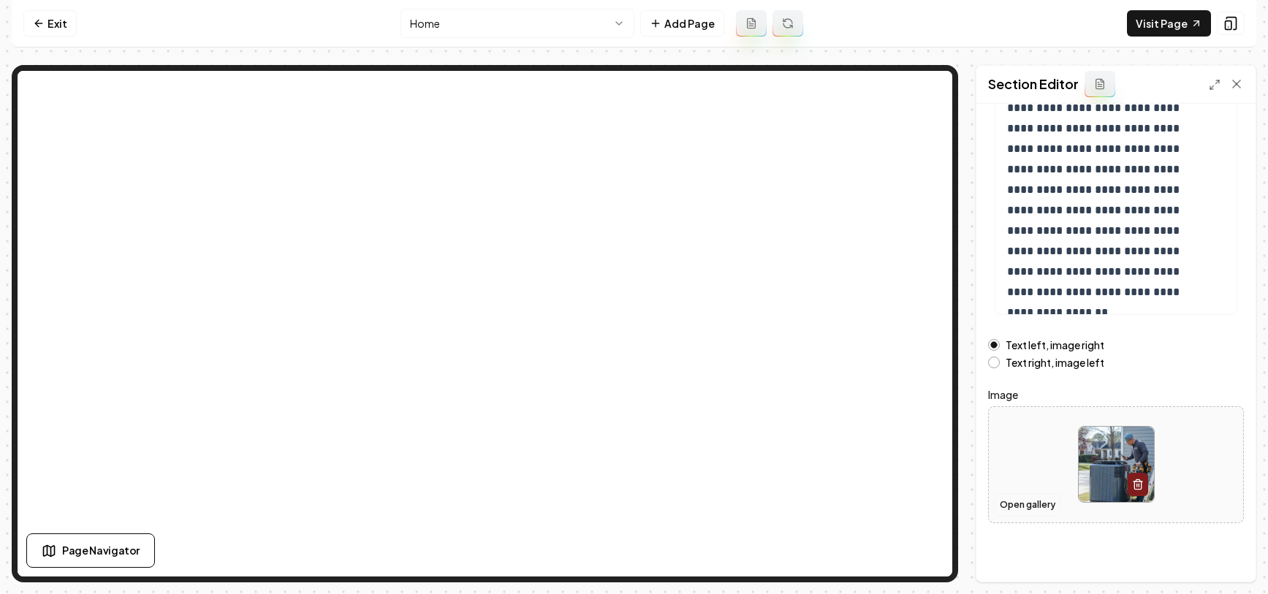
click at [1026, 502] on button "Open gallery" at bounding box center [1027, 504] width 66 height 23
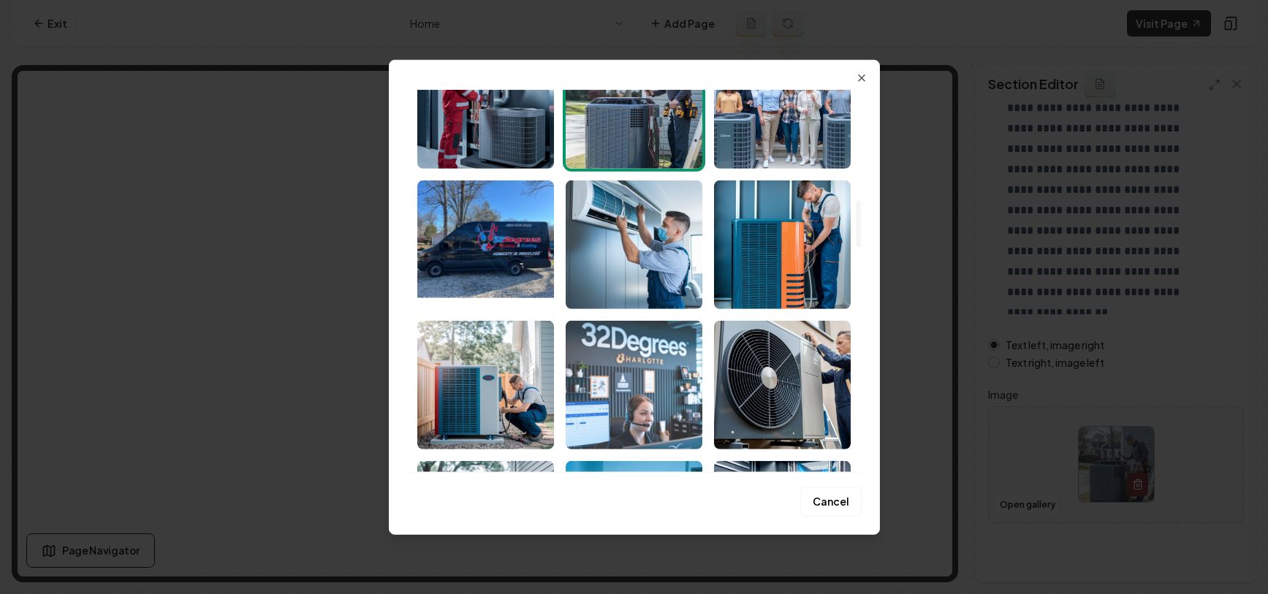
scroll to position [974, 0]
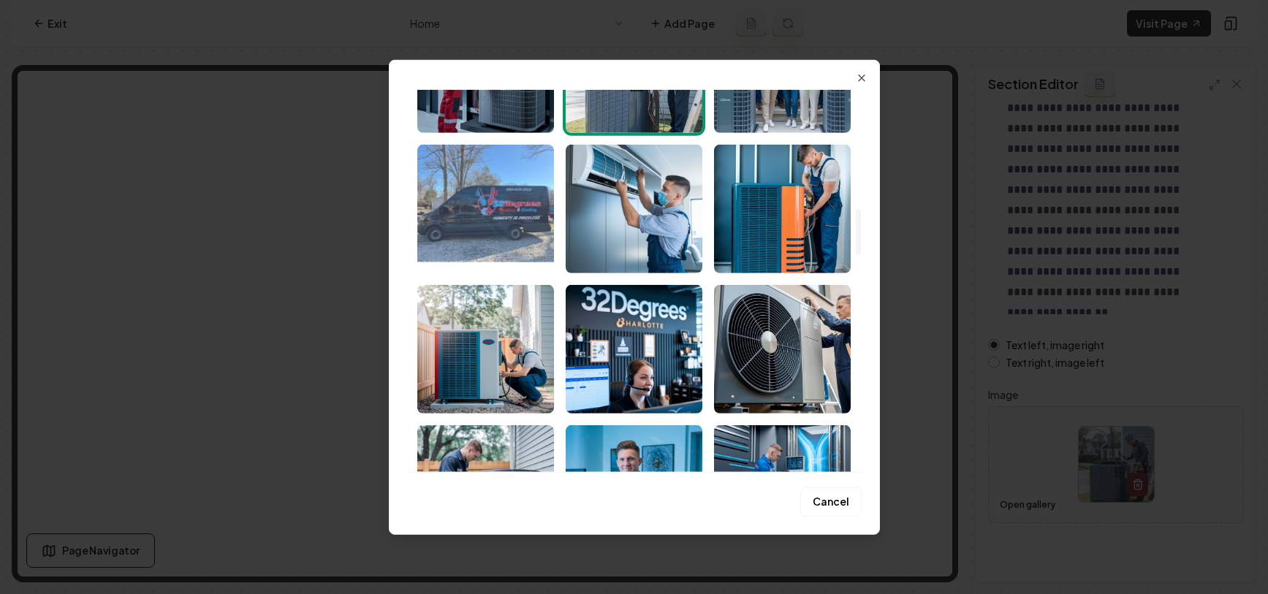
click at [481, 199] on img "Select image image_68a4f6435c7cd75eb8a028b2.png" at bounding box center [485, 208] width 137 height 129
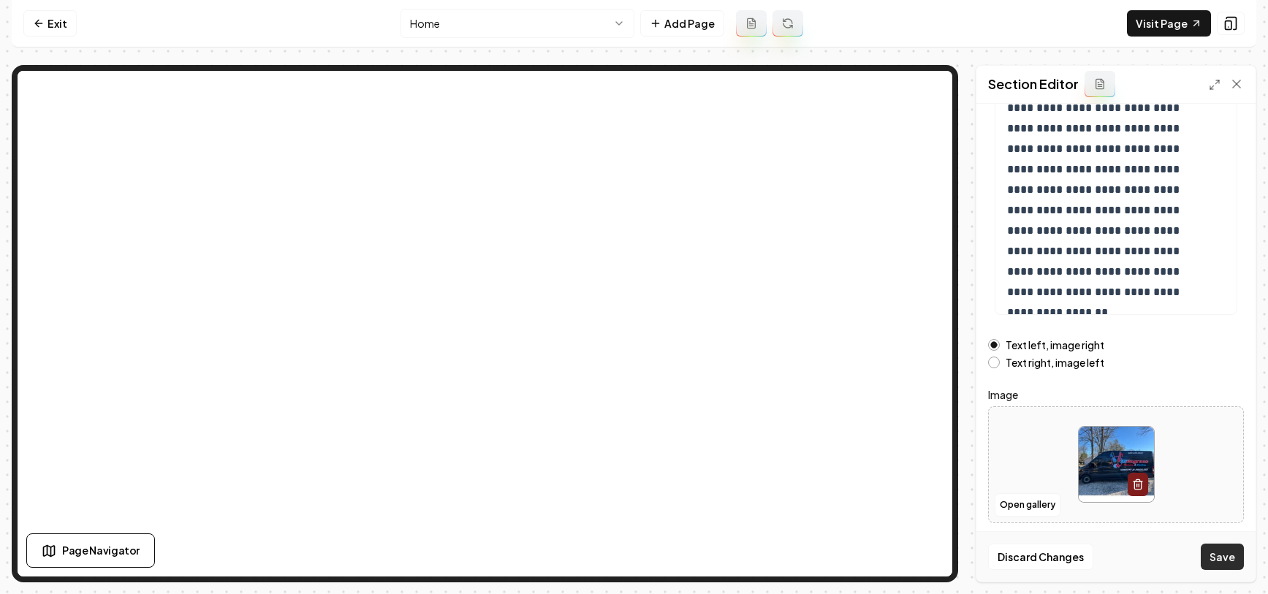
click at [1213, 553] on button "Save" at bounding box center [1222, 557] width 43 height 26
click at [1025, 506] on button "Open gallery" at bounding box center [1027, 504] width 66 height 23
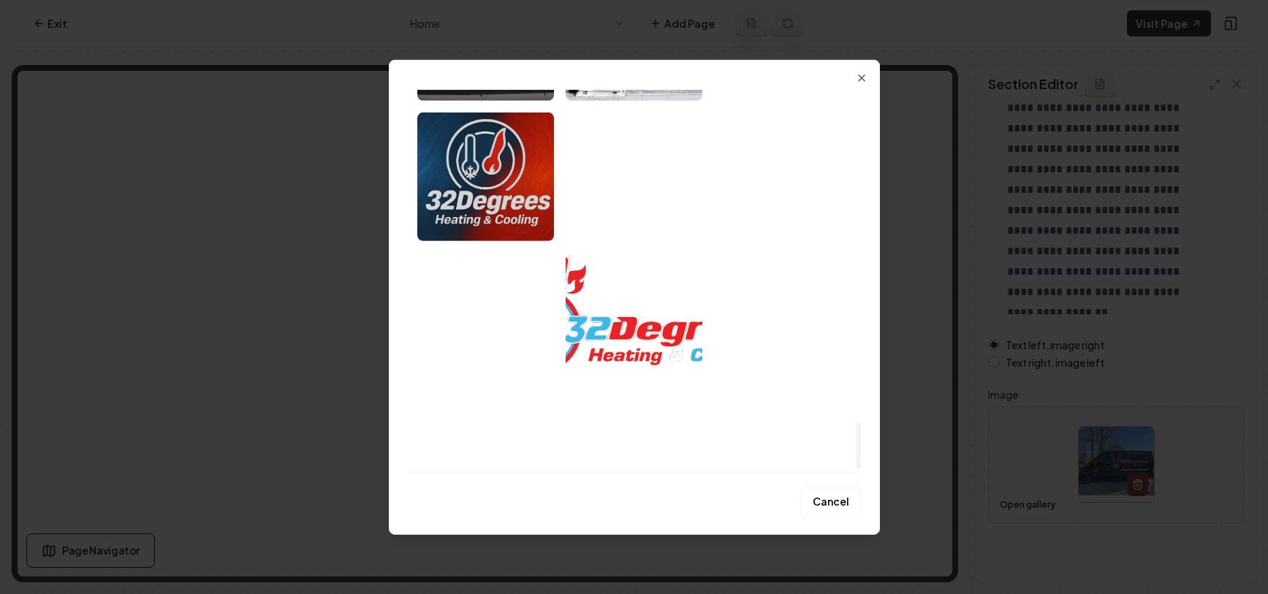
scroll to position [2652, 0]
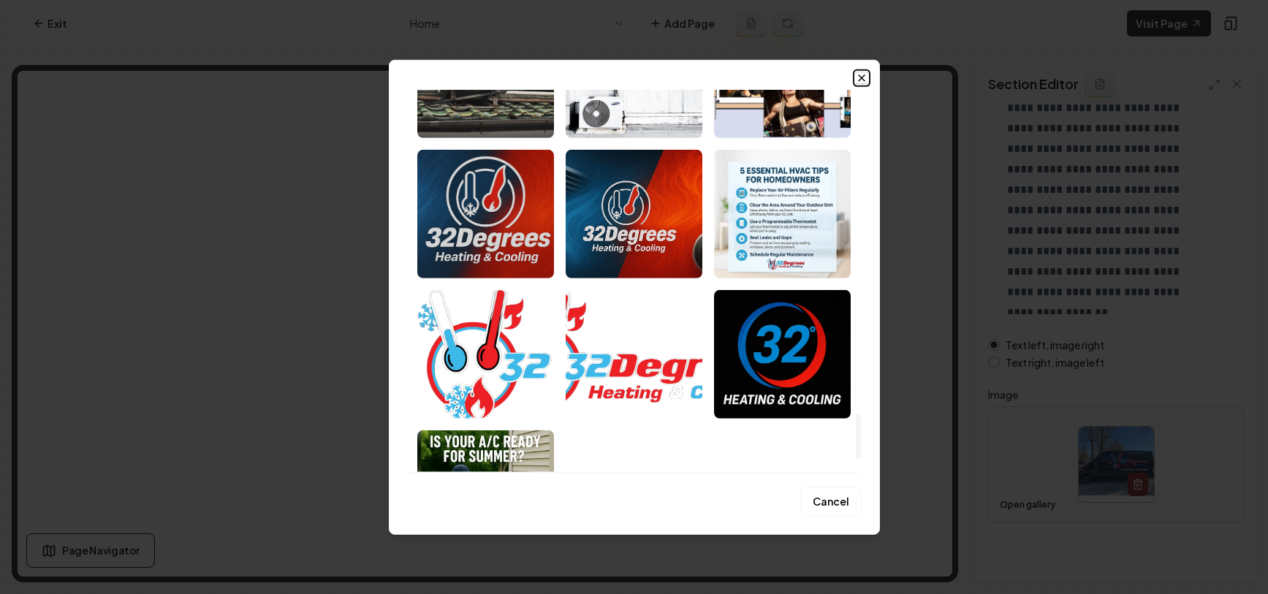
click at [861, 81] on icon "button" at bounding box center [862, 78] width 12 height 12
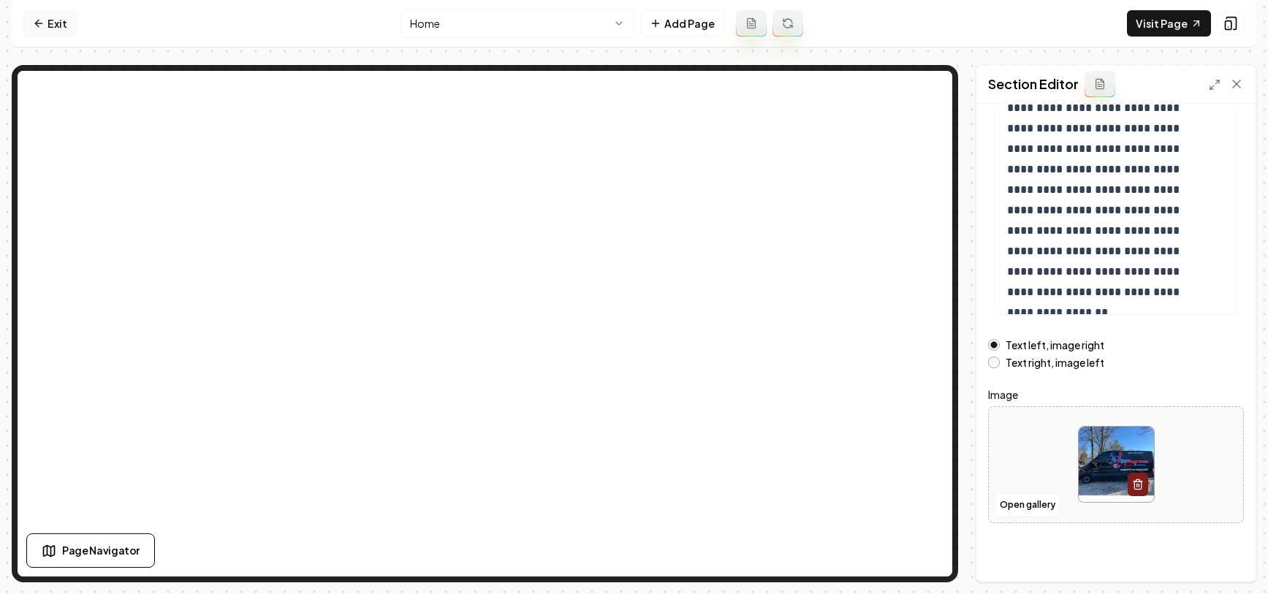
click at [45, 26] on link "Exit" at bounding box center [49, 23] width 53 height 26
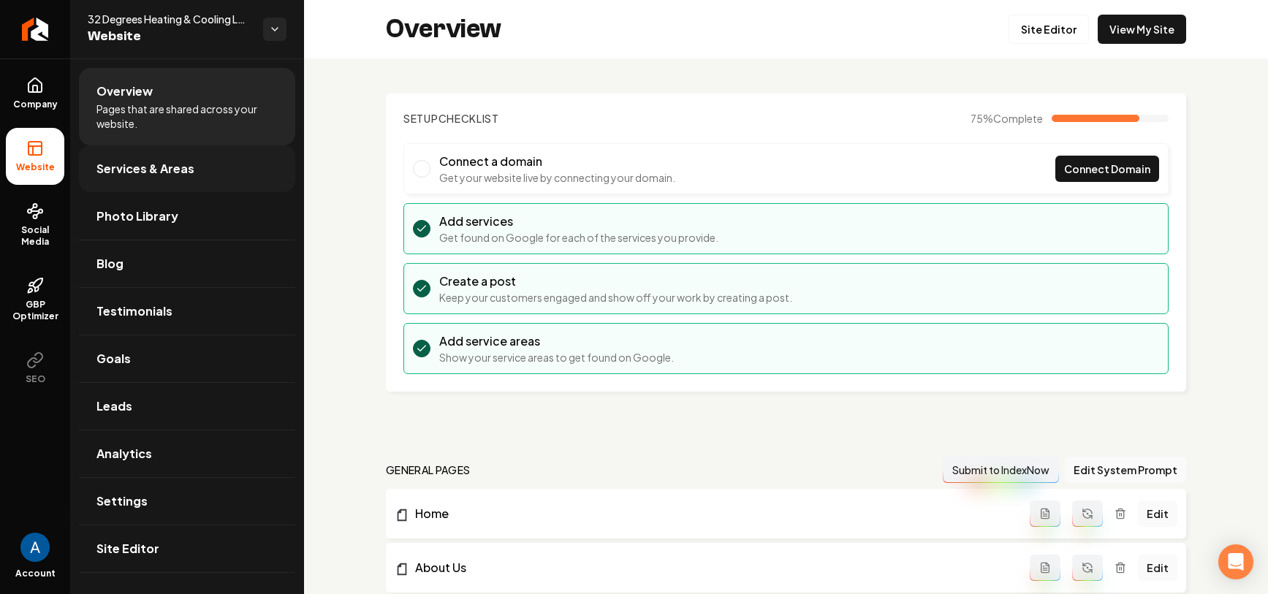
click at [153, 173] on span "Services & Areas" at bounding box center [145, 169] width 98 height 18
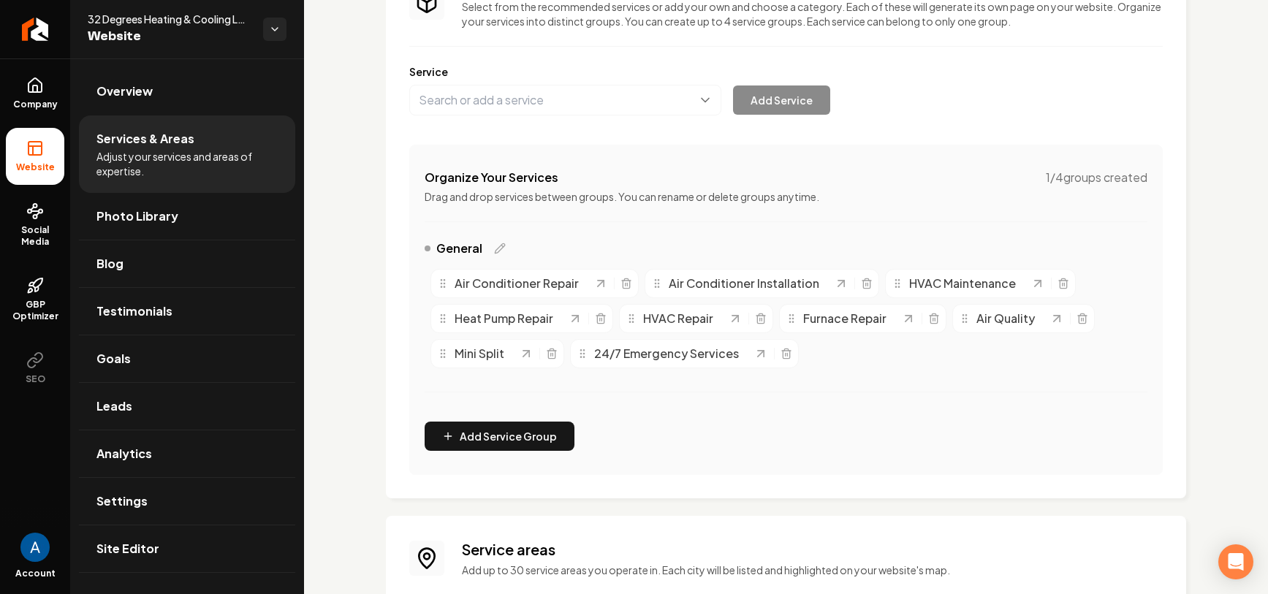
scroll to position [318, 0]
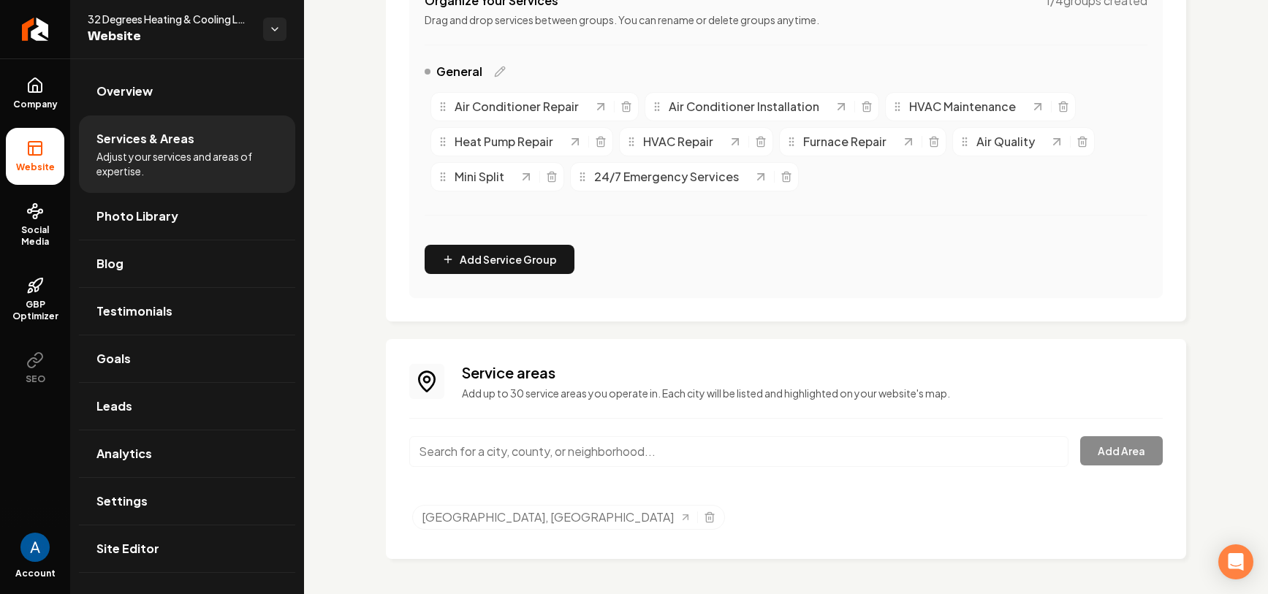
click at [599, 446] on input "Main content area" at bounding box center [738, 451] width 659 height 31
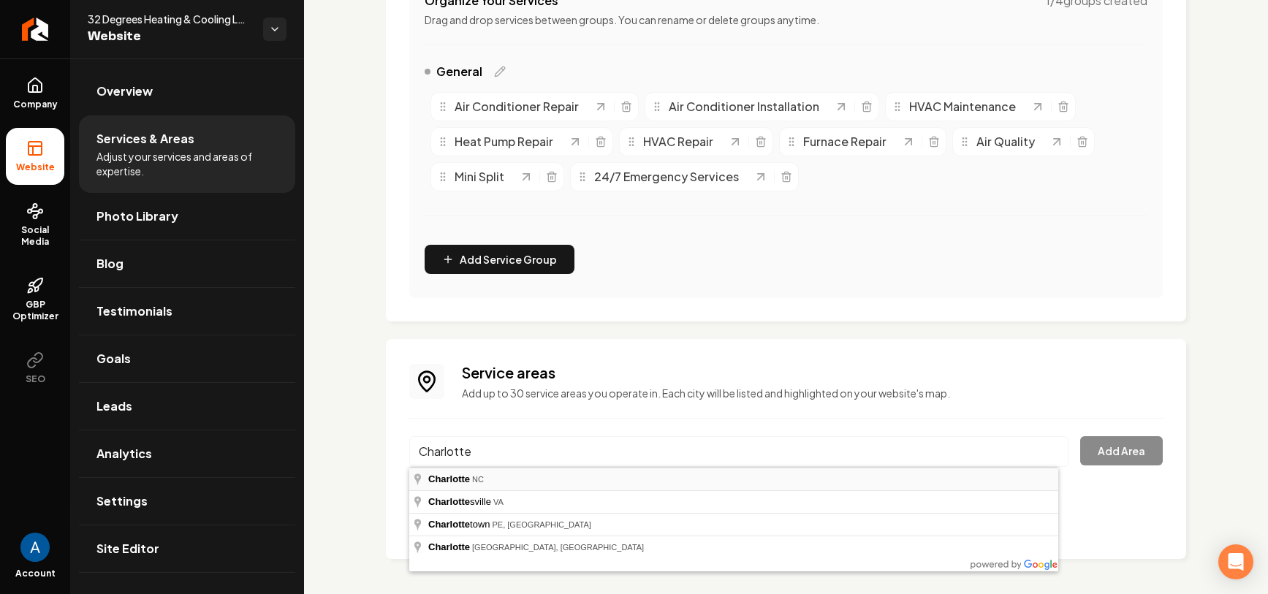
type input "Charlotte, NC"
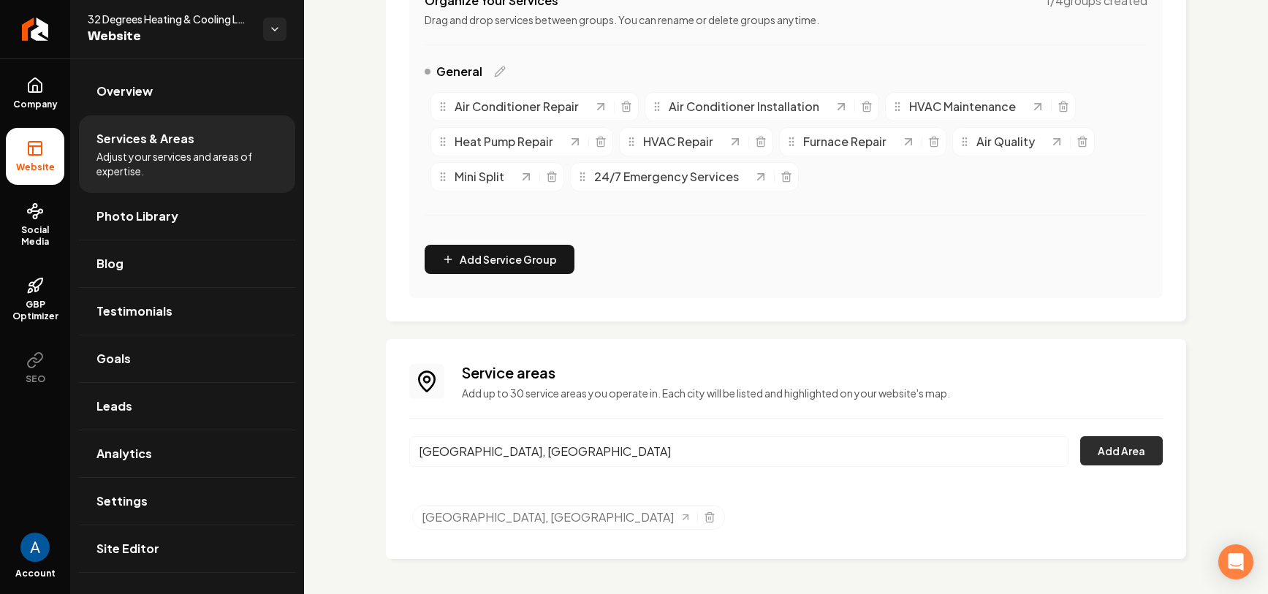
click at [1096, 452] on button "Add Area" at bounding box center [1121, 450] width 83 height 29
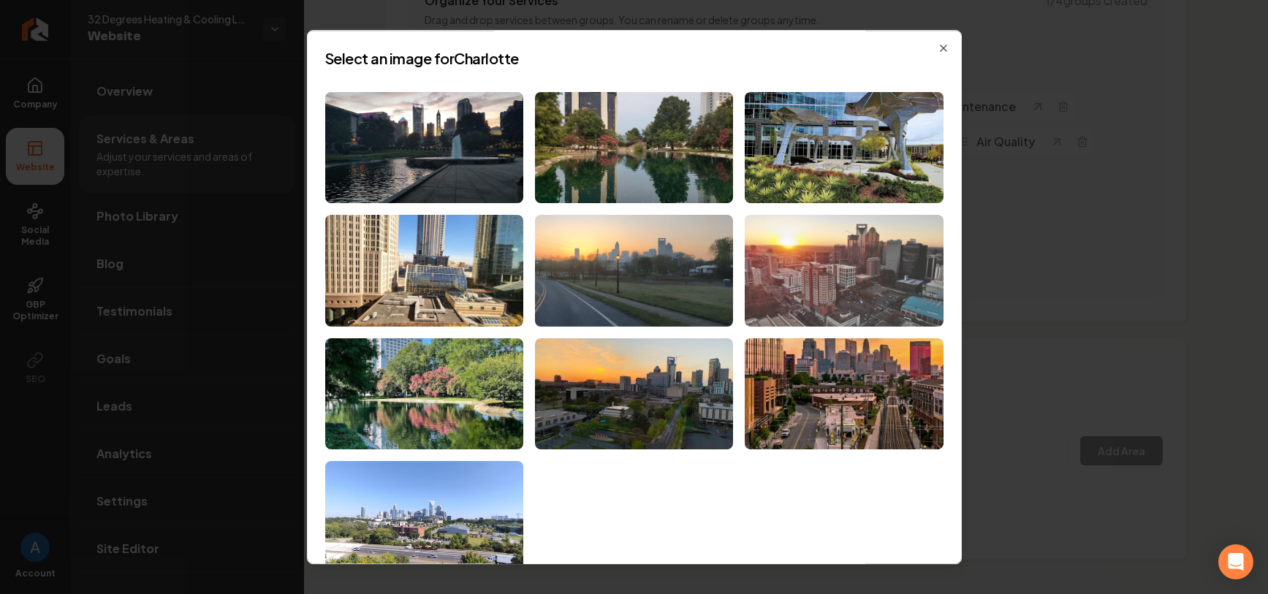
click at [816, 275] on img at bounding box center [844, 271] width 198 height 112
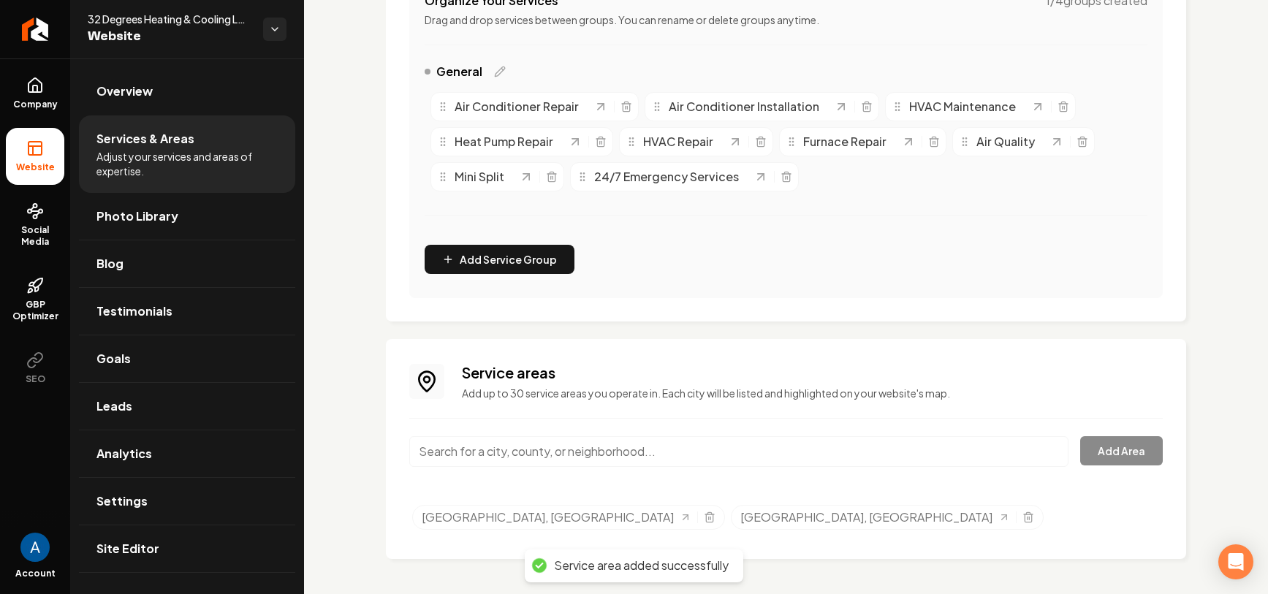
click at [531, 451] on input "Main content area" at bounding box center [738, 451] width 659 height 31
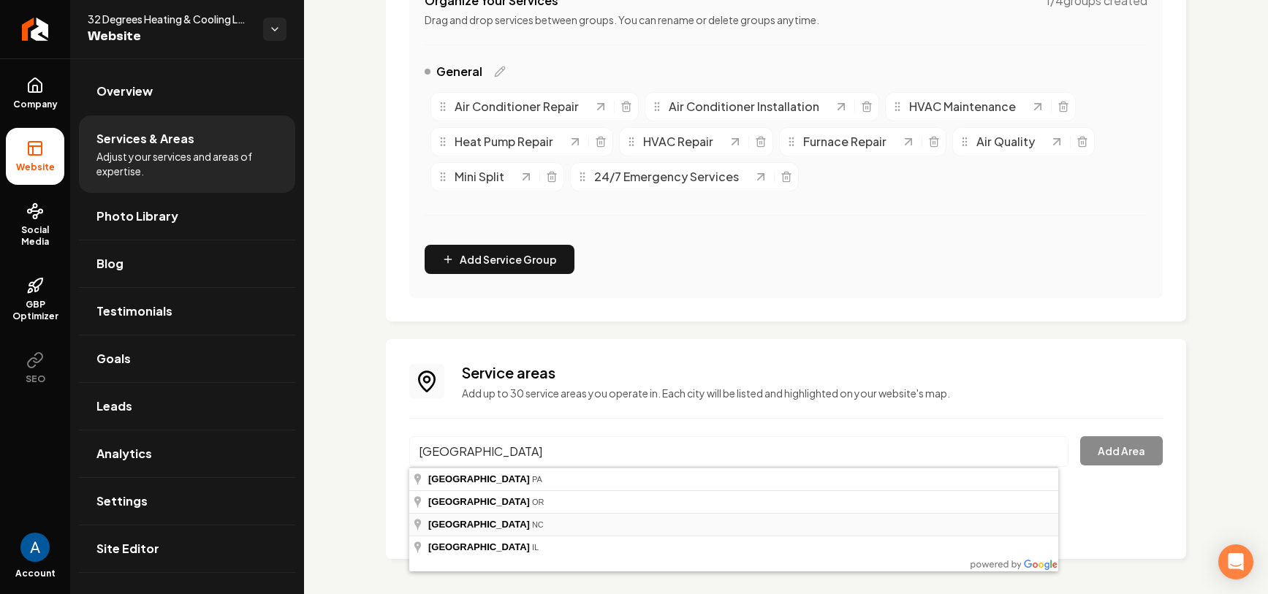
type input "Harrisburg, NC"
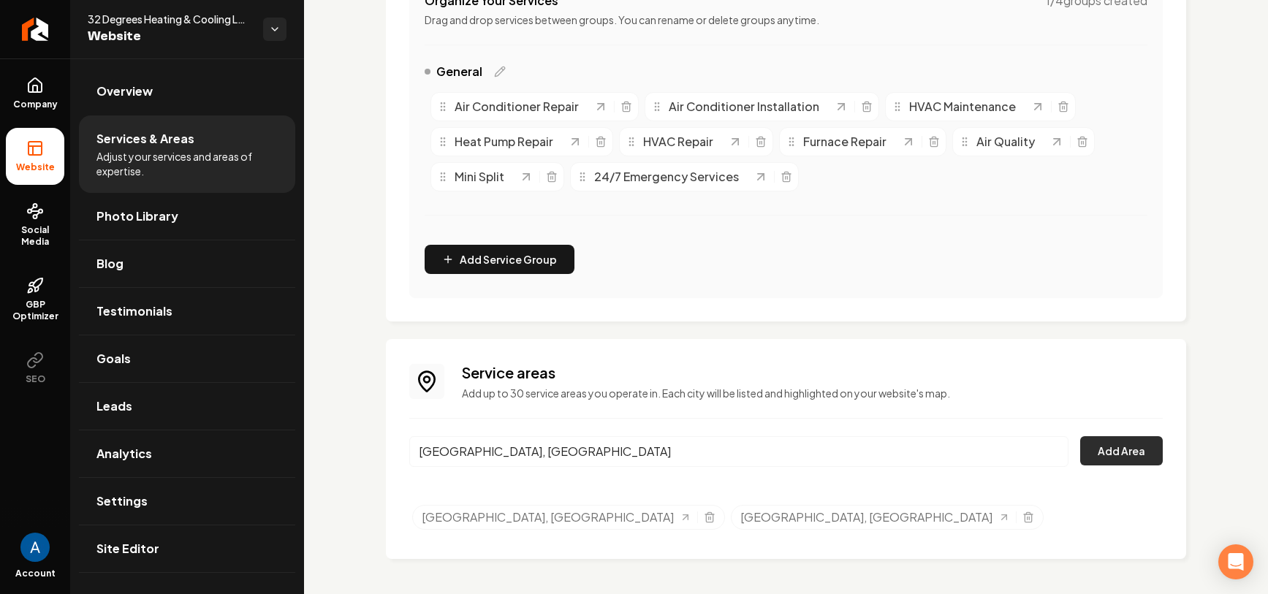
click at [1085, 456] on button "Add Area" at bounding box center [1121, 450] width 83 height 29
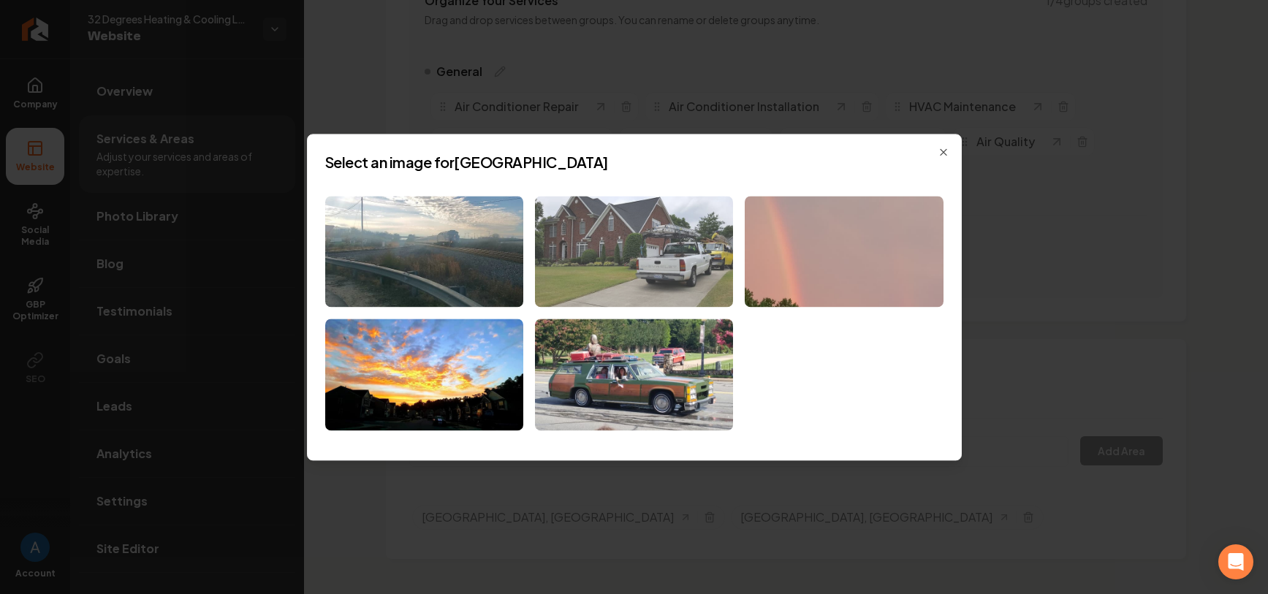
click at [670, 260] on img at bounding box center [634, 252] width 198 height 112
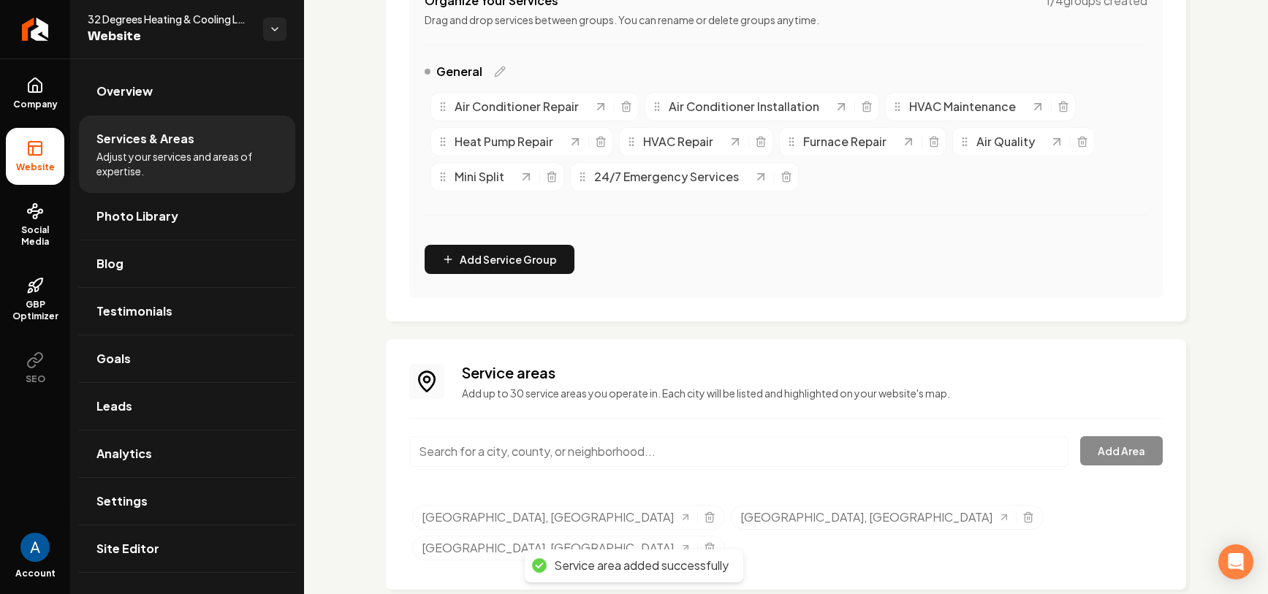
click at [526, 453] on input "Main content area" at bounding box center [738, 451] width 659 height 31
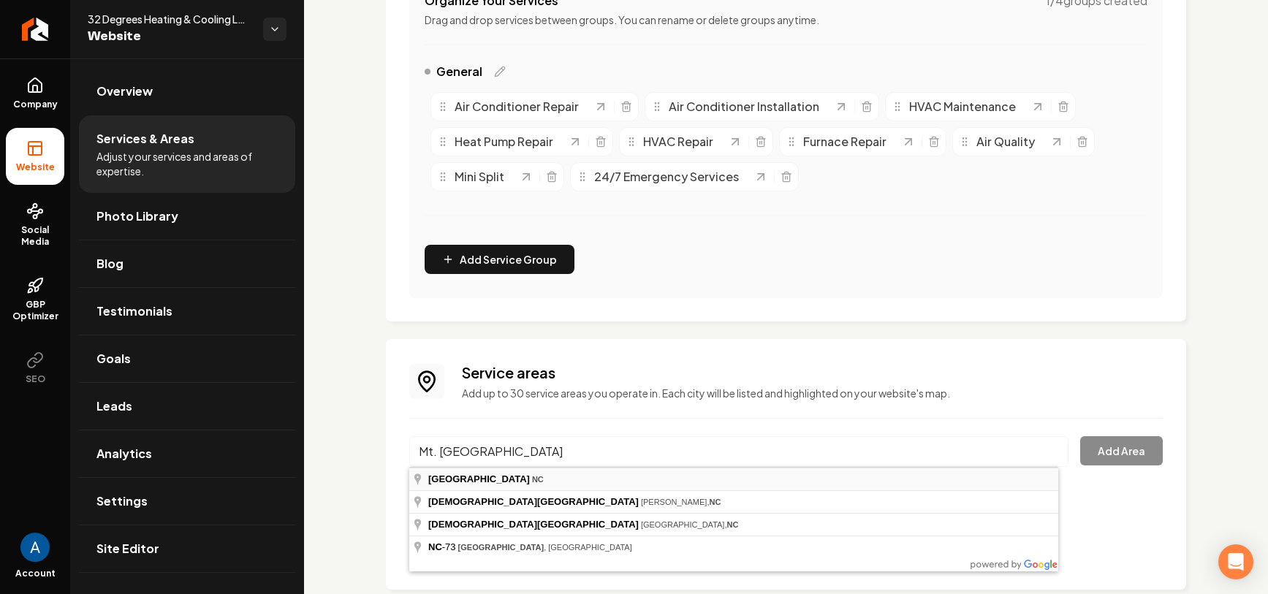
type input "Mt Pleasant, NC"
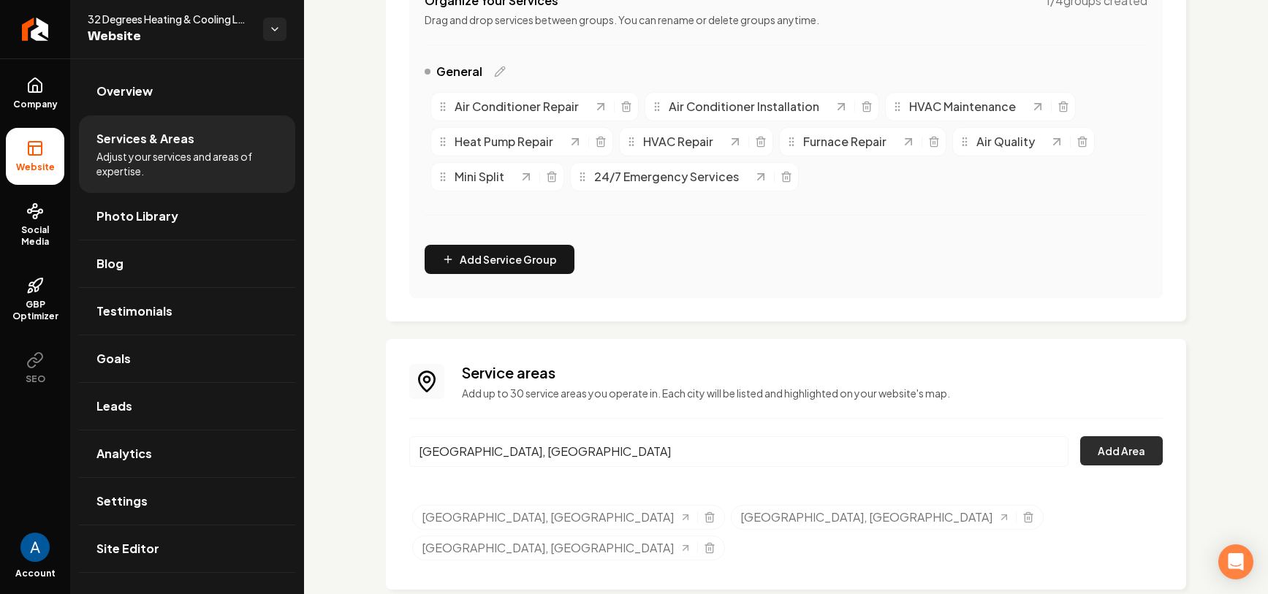
click at [1110, 452] on button "Add Area" at bounding box center [1121, 450] width 83 height 29
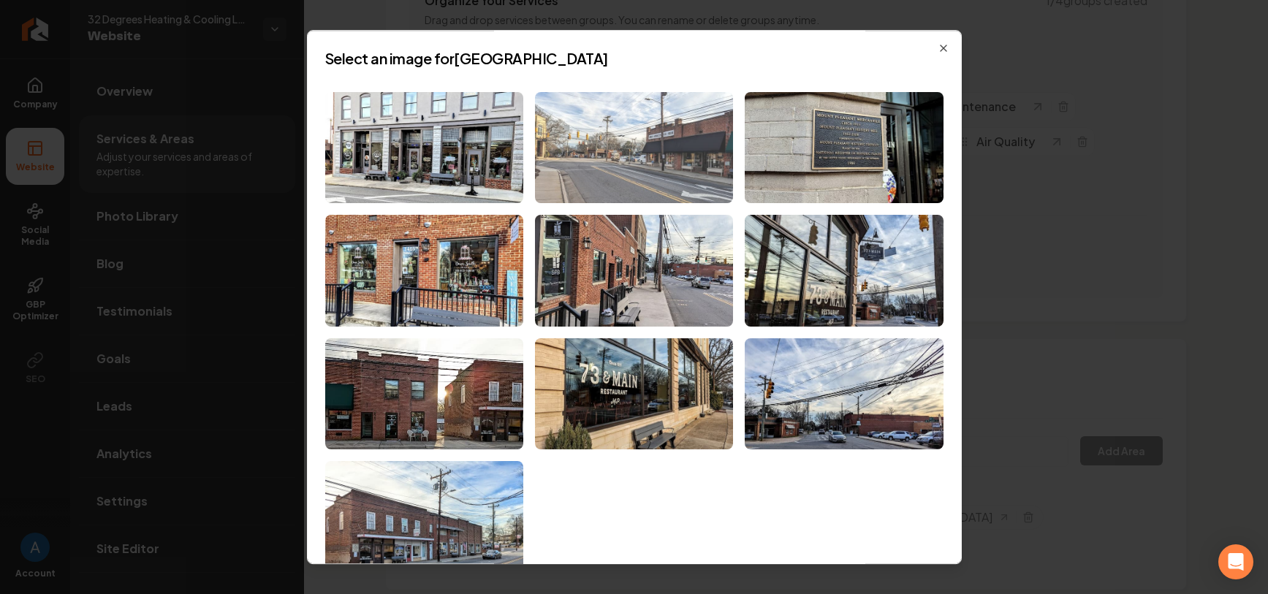
click at [623, 162] on img at bounding box center [634, 148] width 198 height 112
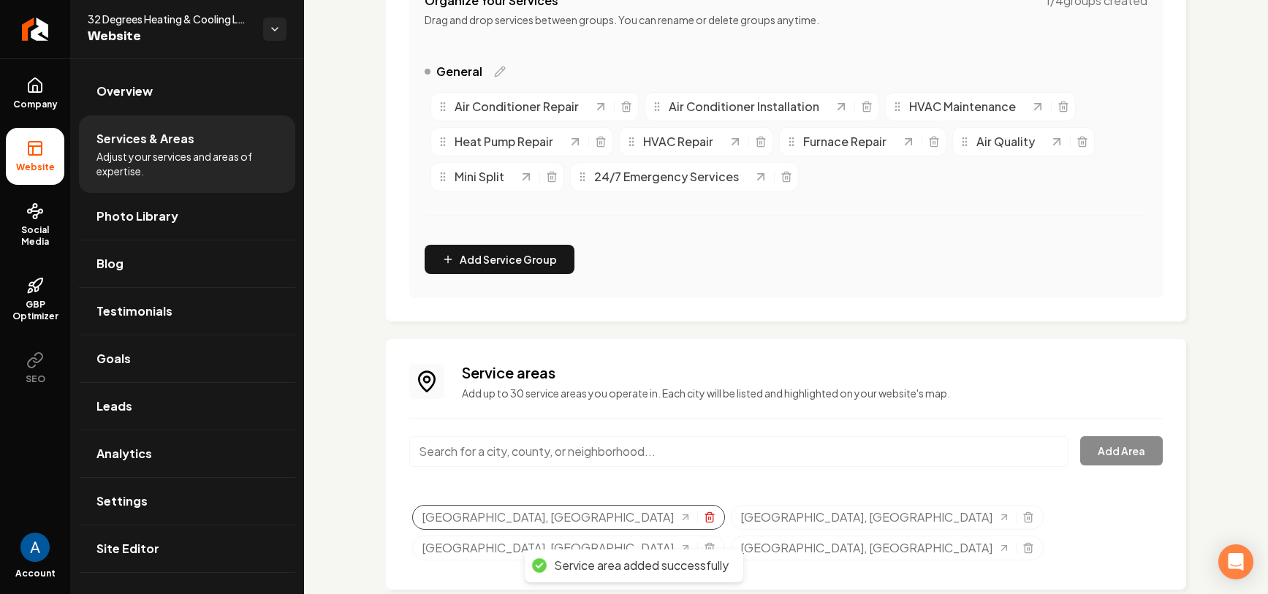
click at [704, 515] on icon "Selected tags" at bounding box center [710, 517] width 12 height 12
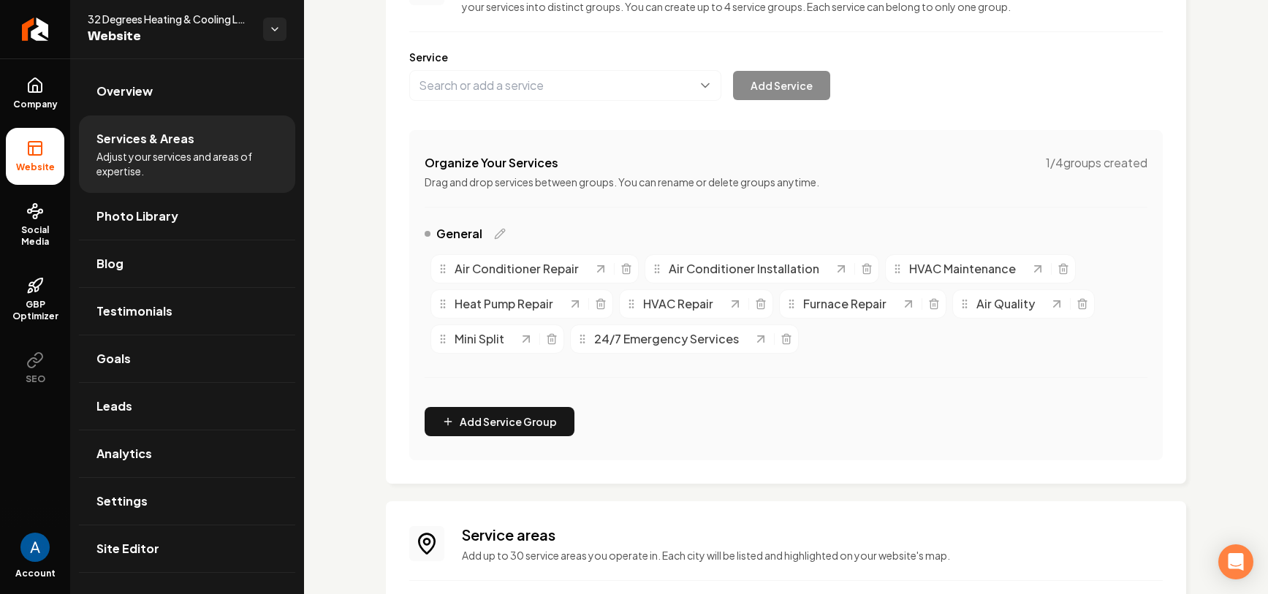
scroll to position [0, 0]
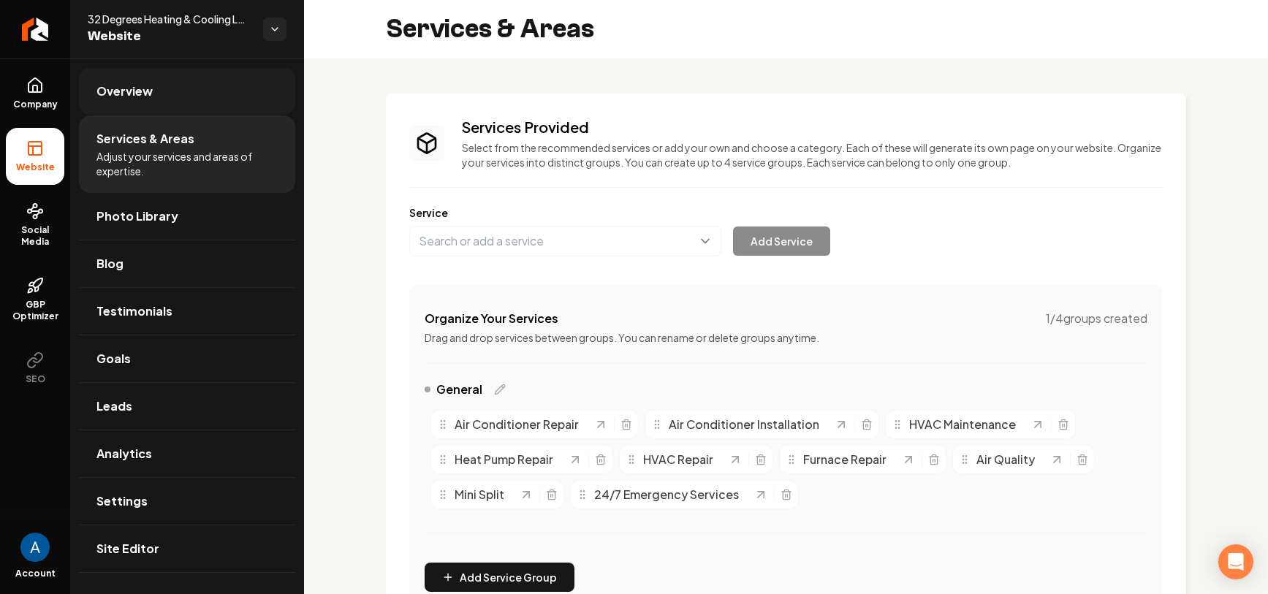
click at [144, 93] on span "Overview" at bounding box center [124, 92] width 56 height 18
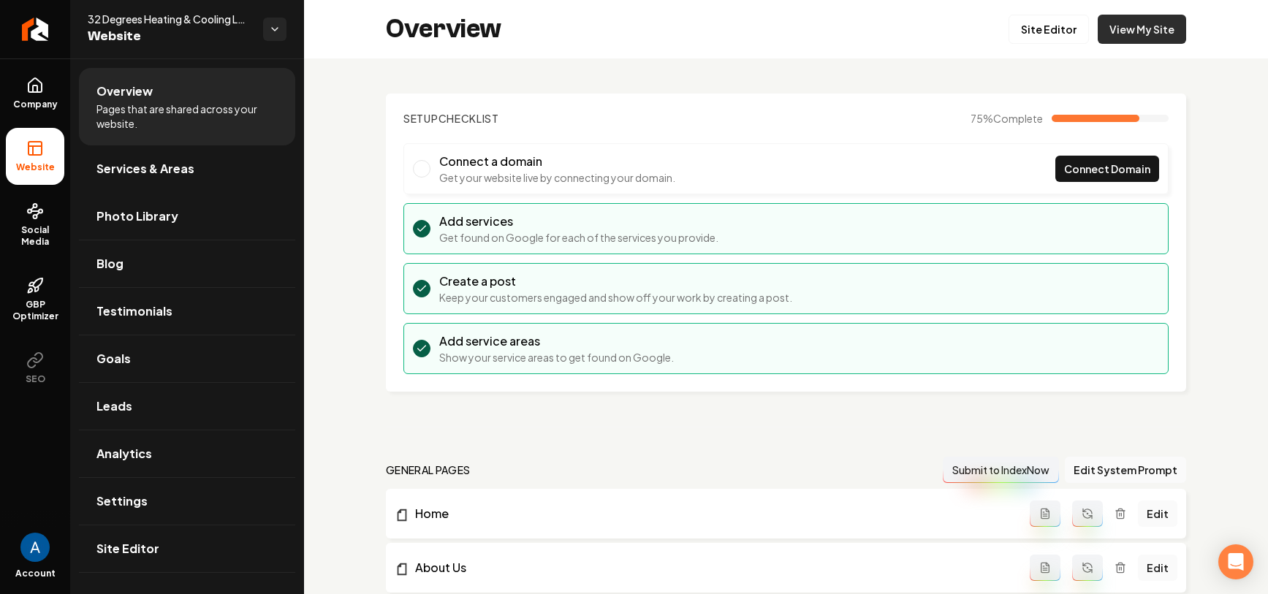
click at [1097, 39] on link "View My Site" at bounding box center [1141, 29] width 88 height 29
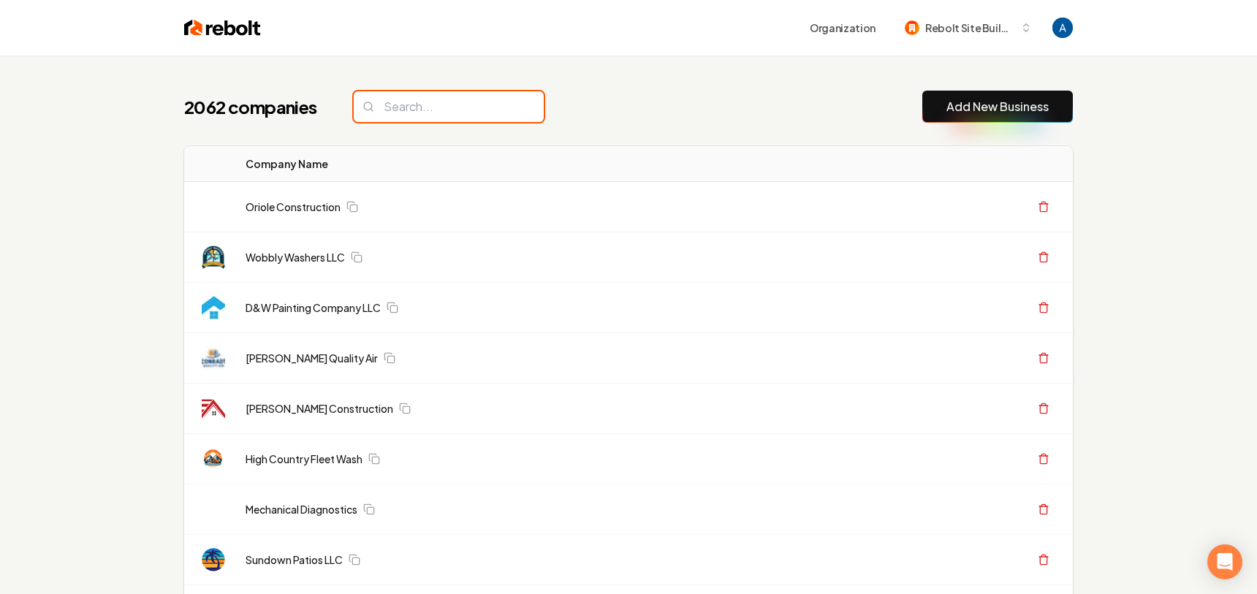
click at [435, 107] on input "search" at bounding box center [449, 106] width 190 height 31
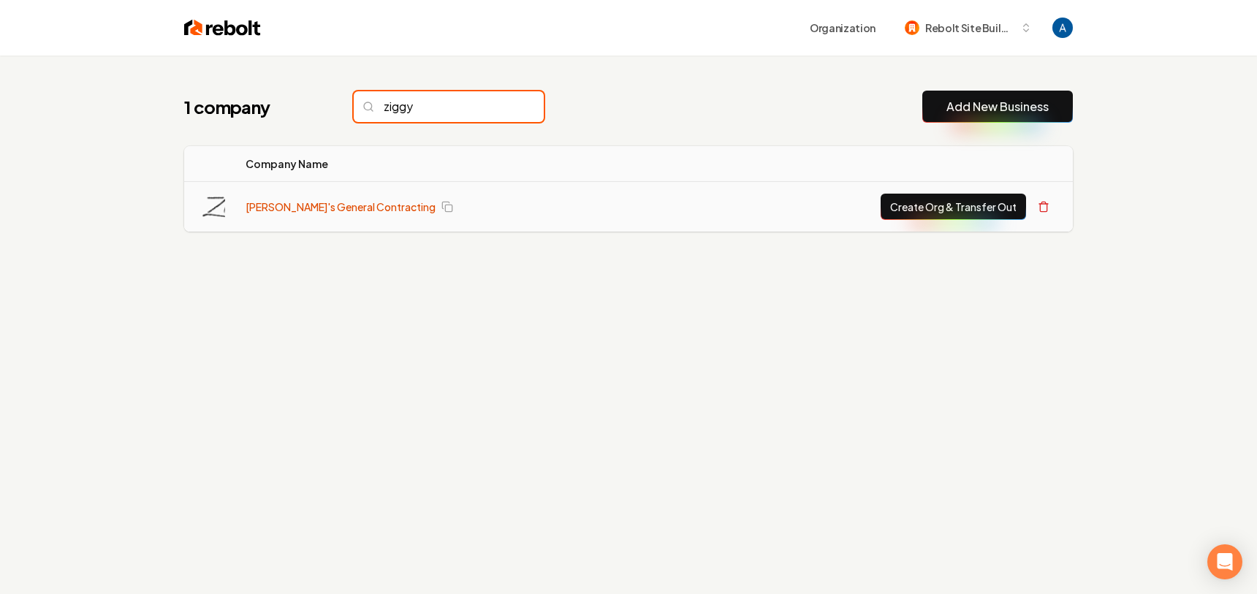
type input "ziggy"
click at [279, 208] on link "[PERSON_NAME]'s General Contracting" at bounding box center [341, 206] width 190 height 15
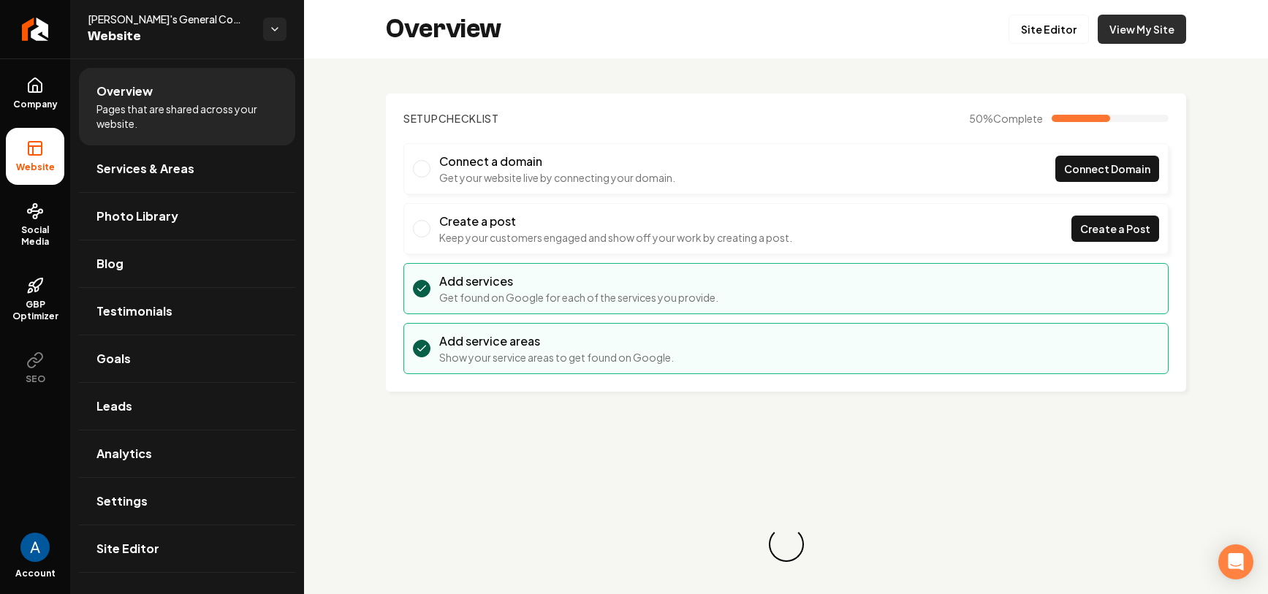
click at [1128, 41] on link "View My Site" at bounding box center [1141, 29] width 88 height 29
